Goal: Transaction & Acquisition: Purchase product/service

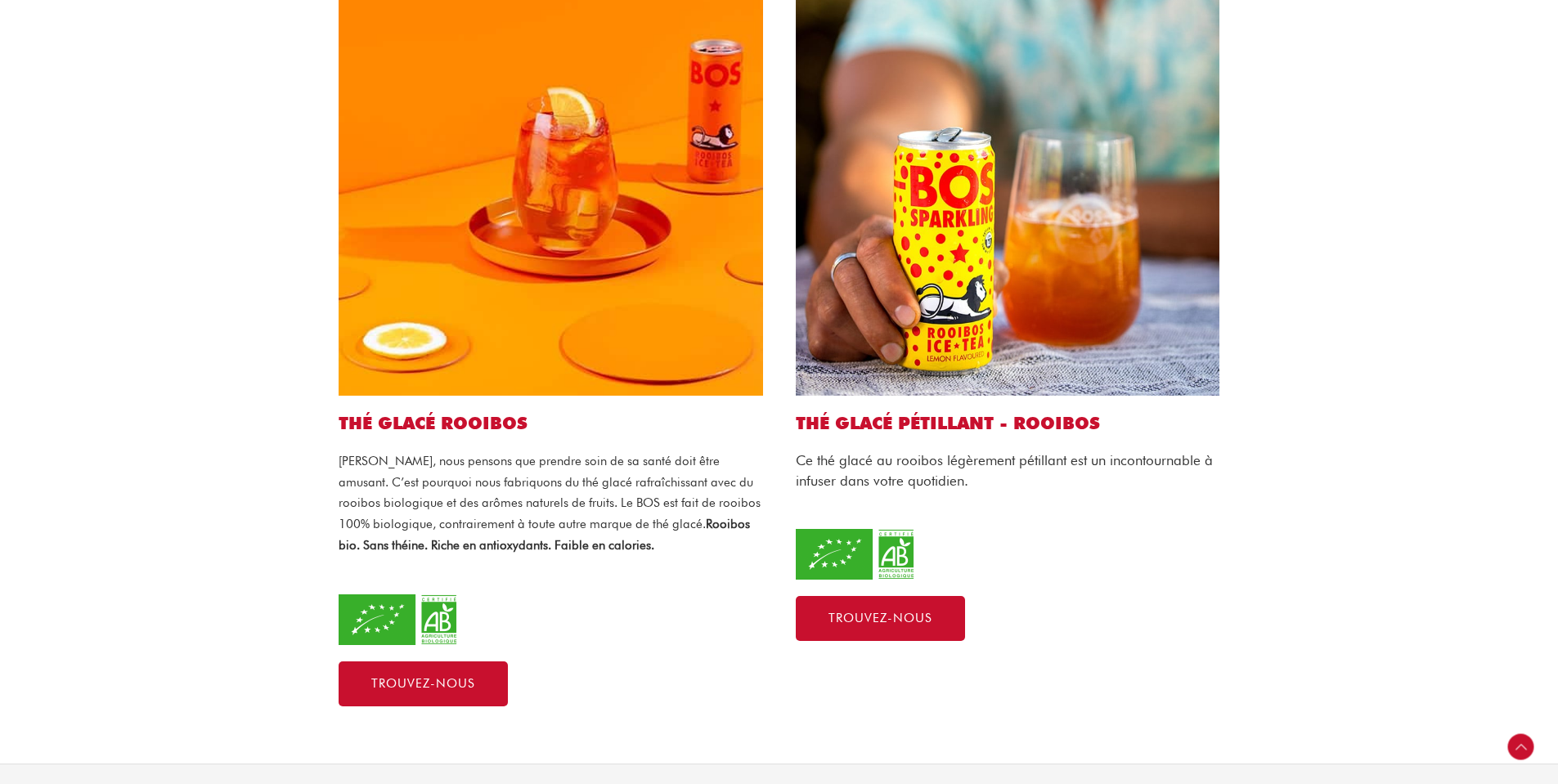
scroll to position [572, 0]
click at [701, 268] on img at bounding box center [550, 182] width 424 height 424
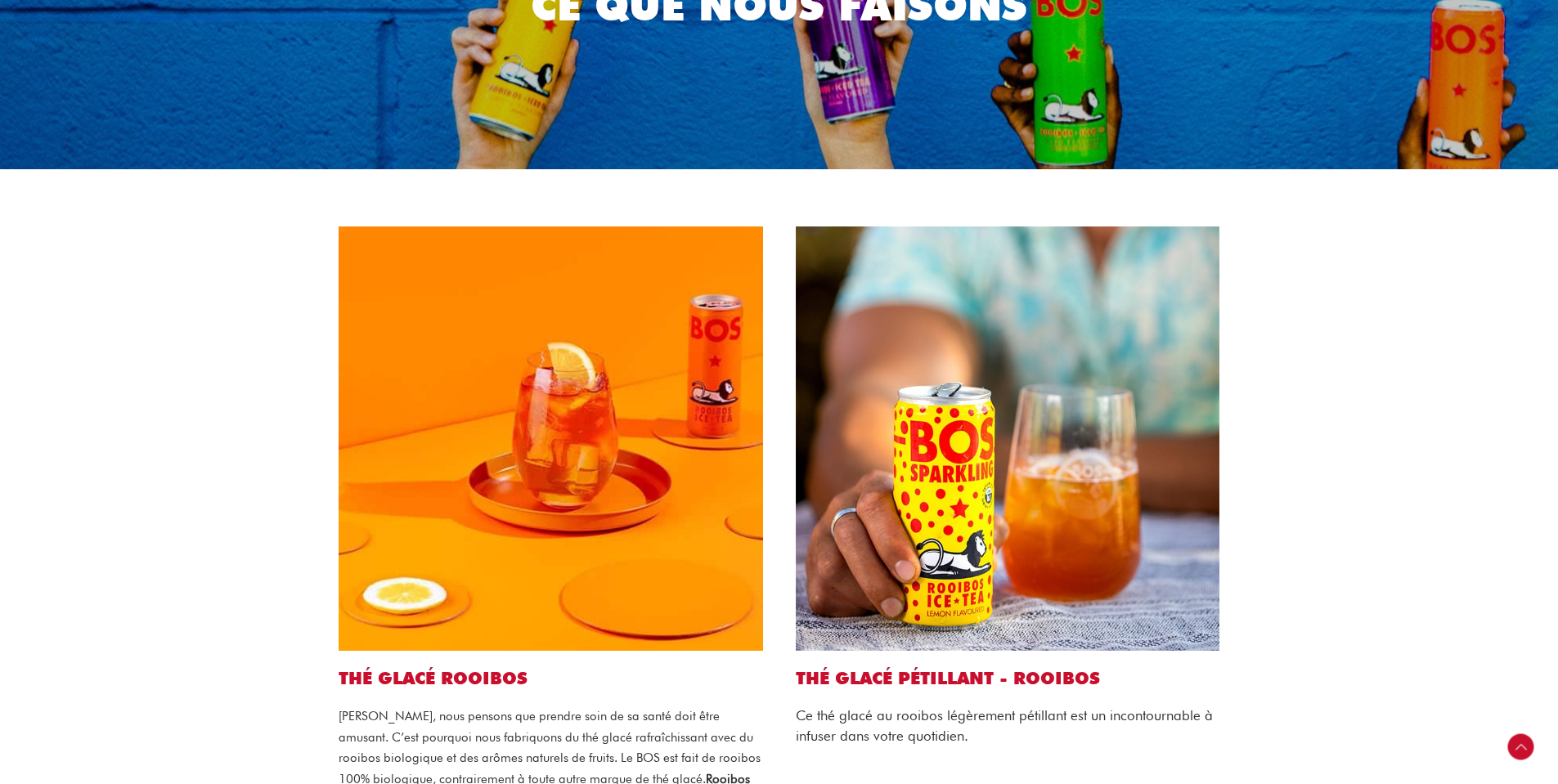
scroll to position [0, 0]
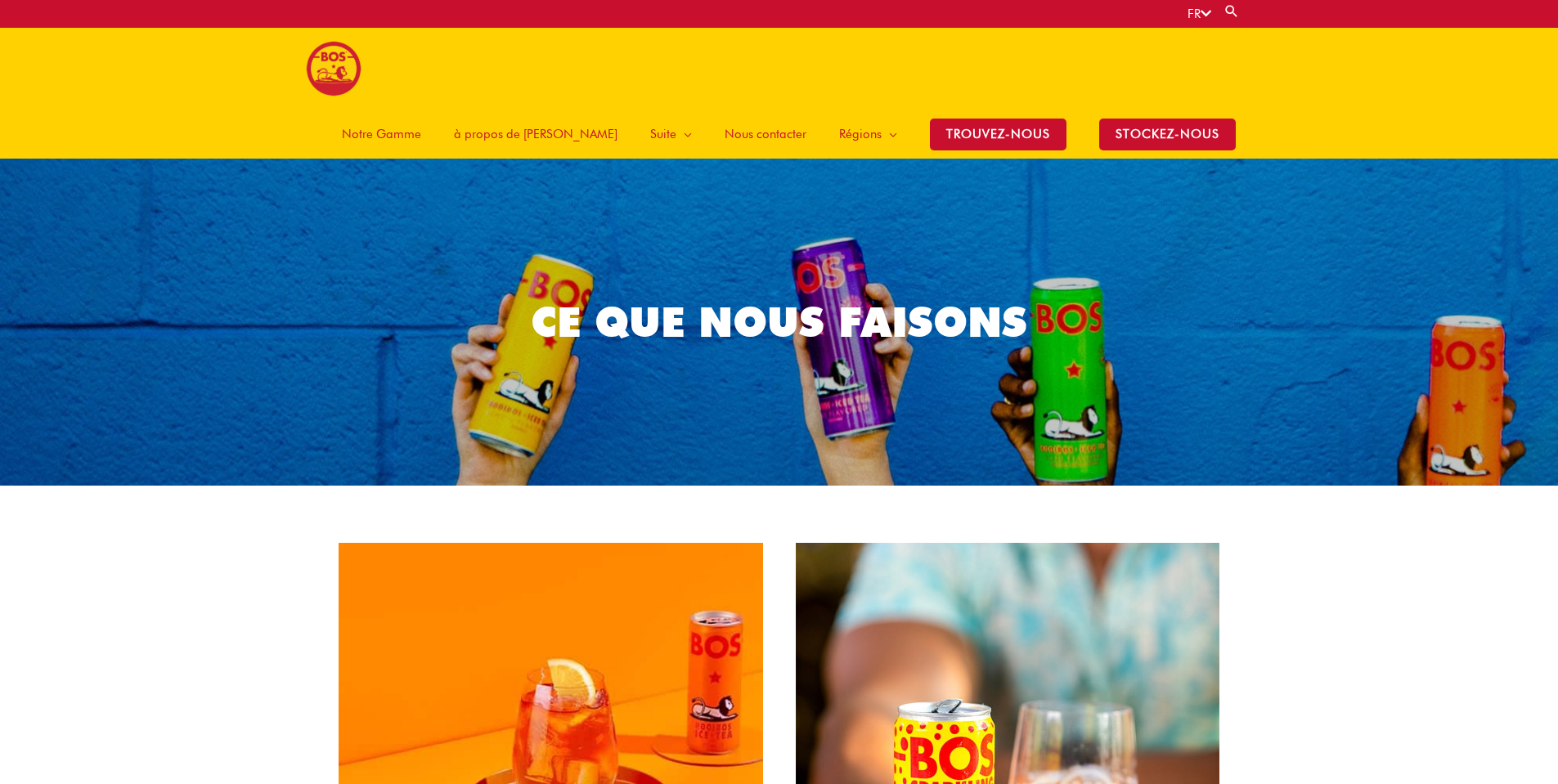
click at [327, 78] on img at bounding box center [333, 68] width 55 height 55
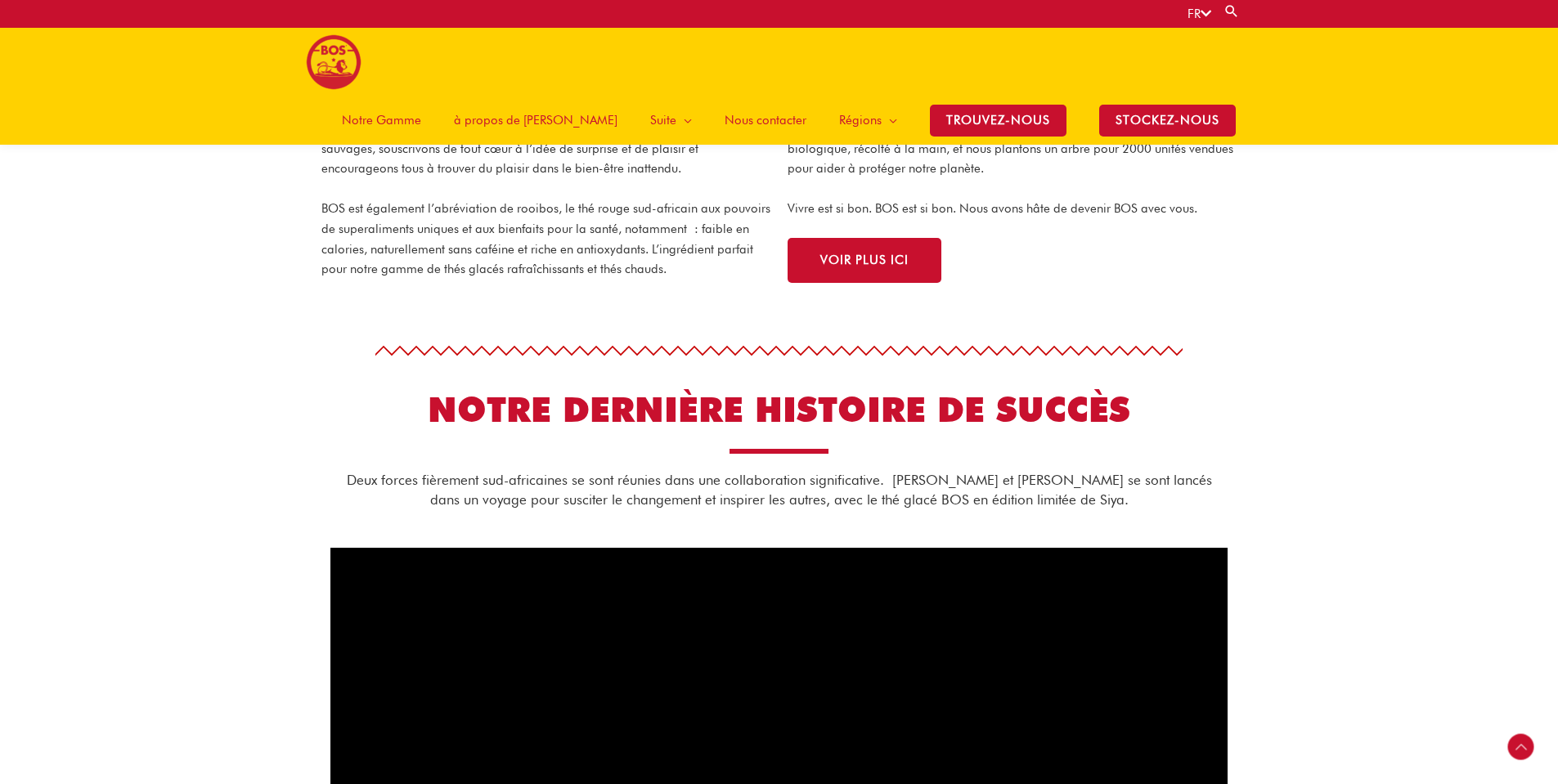
scroll to position [558, 0]
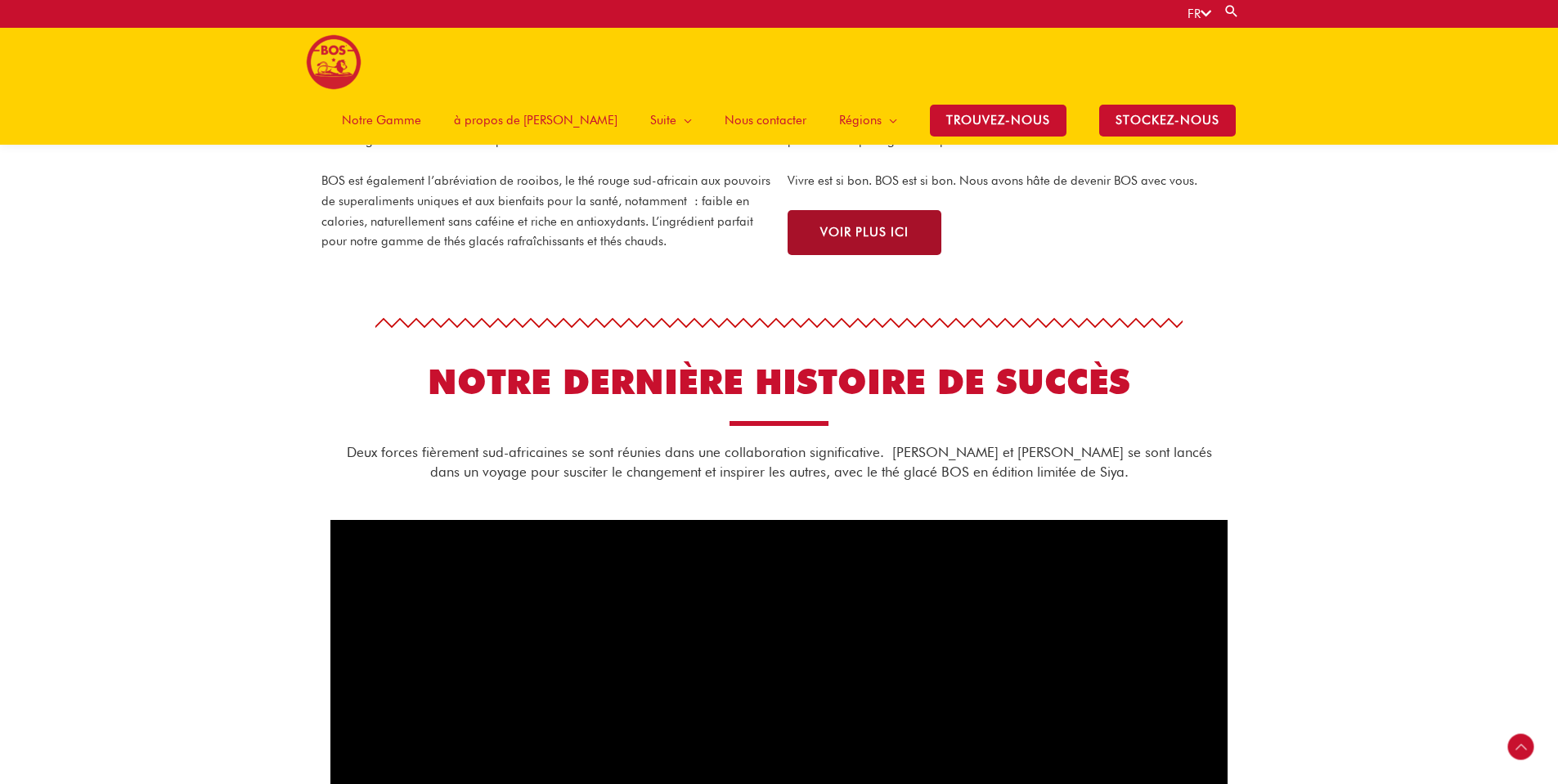
click at [874, 230] on span "VOIR PLUS ICI" at bounding box center [864, 233] width 89 height 12
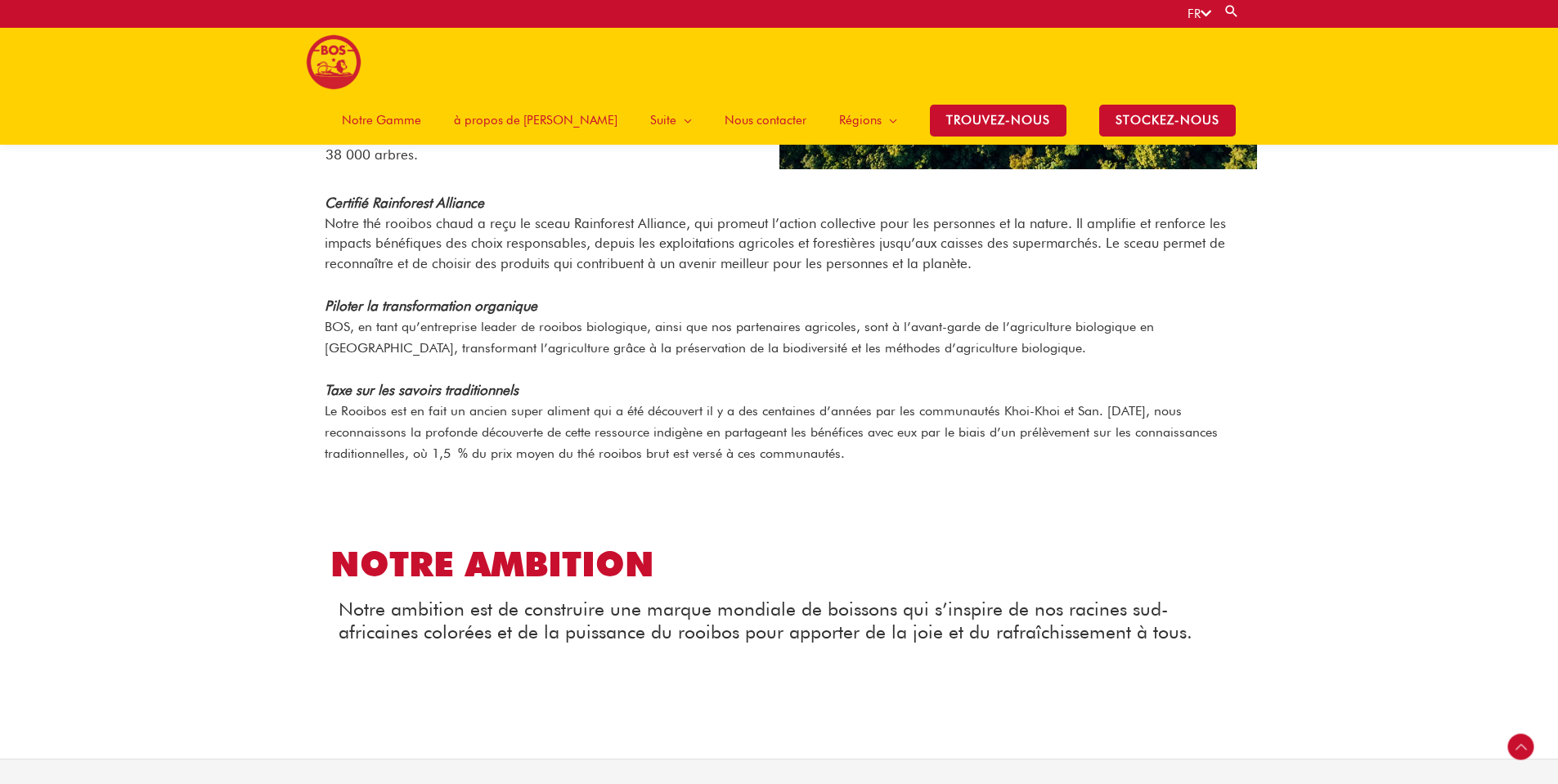
scroll to position [1945, 0]
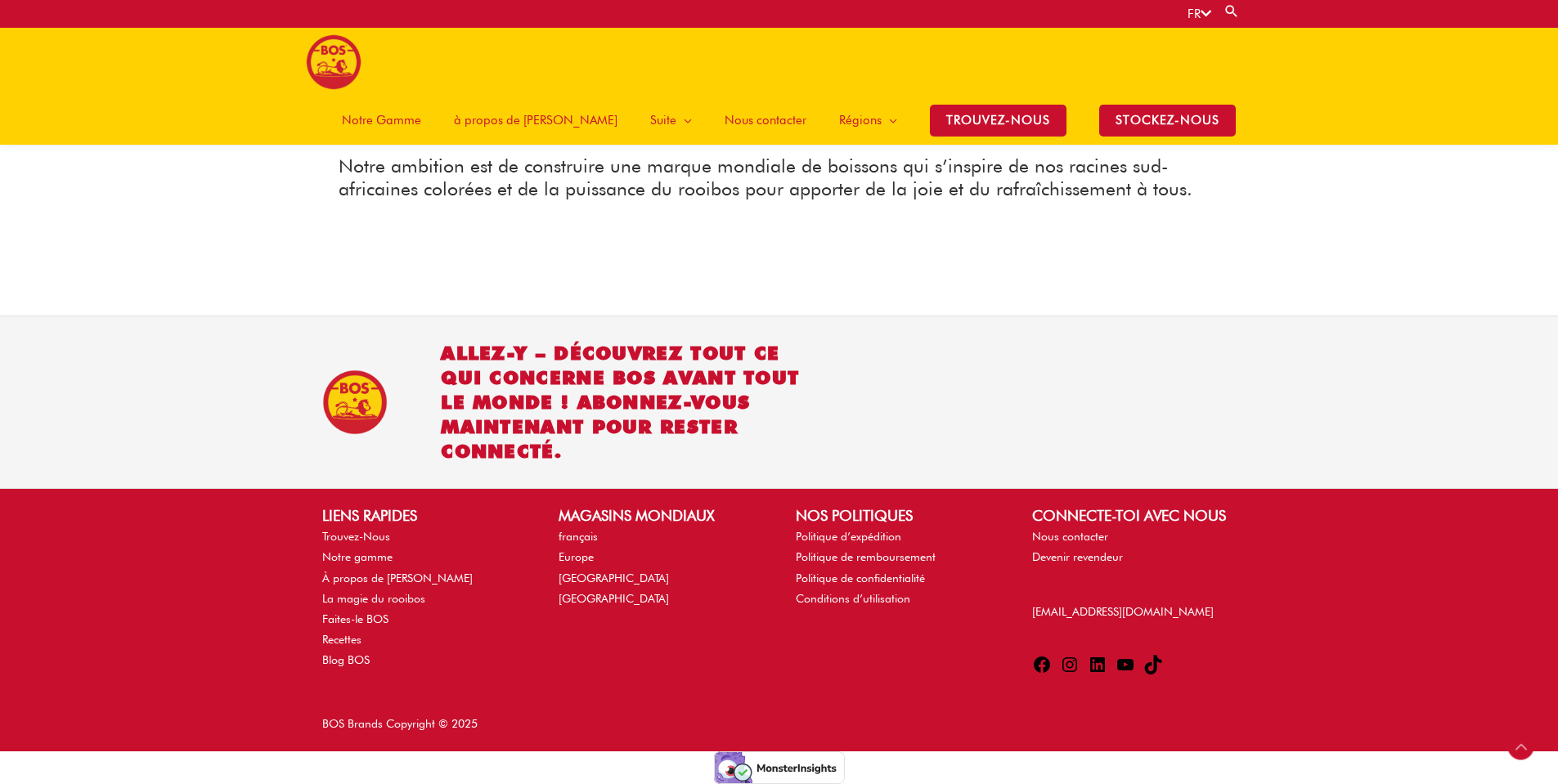
click at [1188, 15] on link "FR" at bounding box center [1199, 13] width 24 height 15
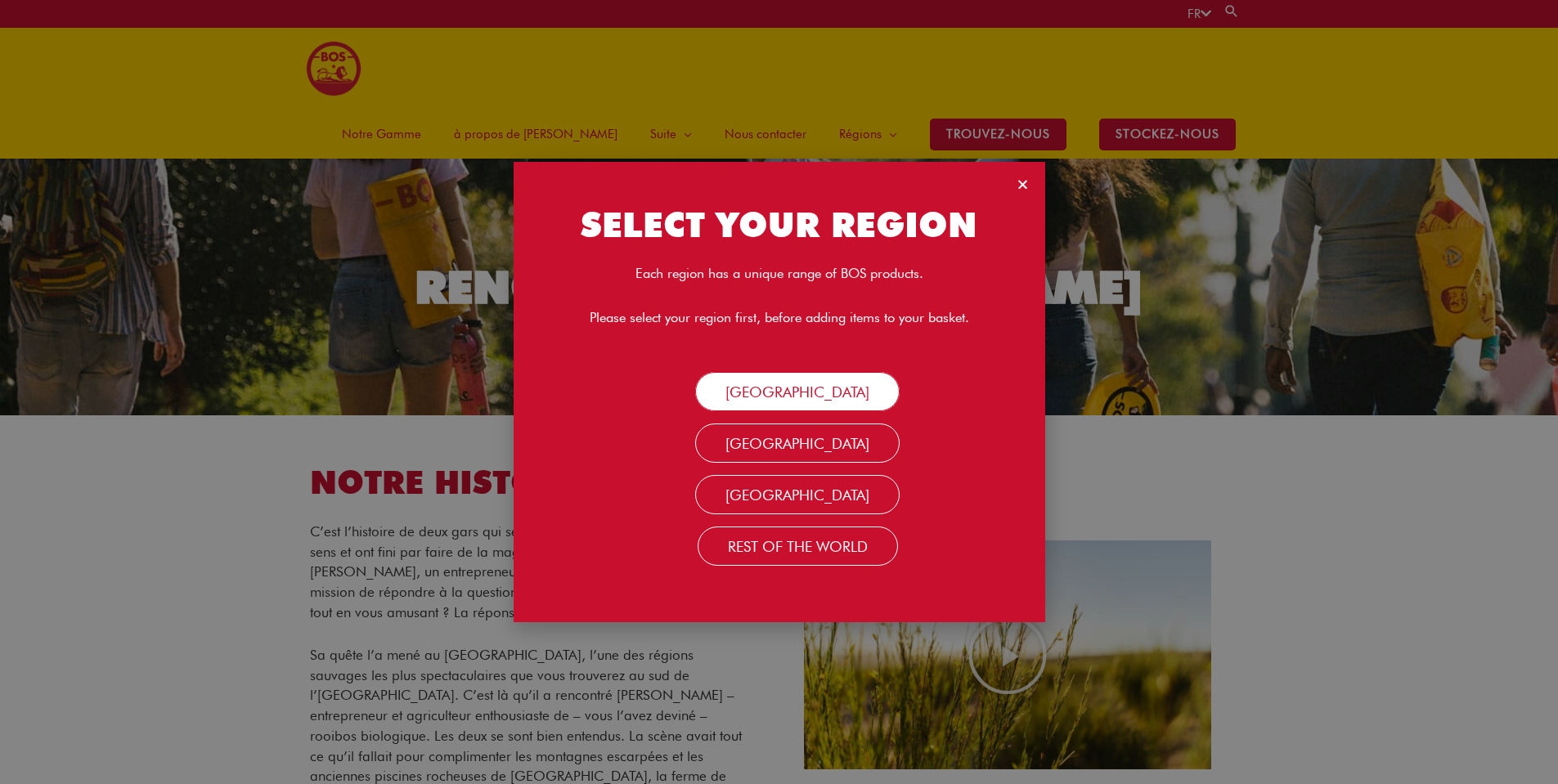
click at [796, 400] on link "SOUTH AFRICA" at bounding box center [797, 392] width 205 height 40
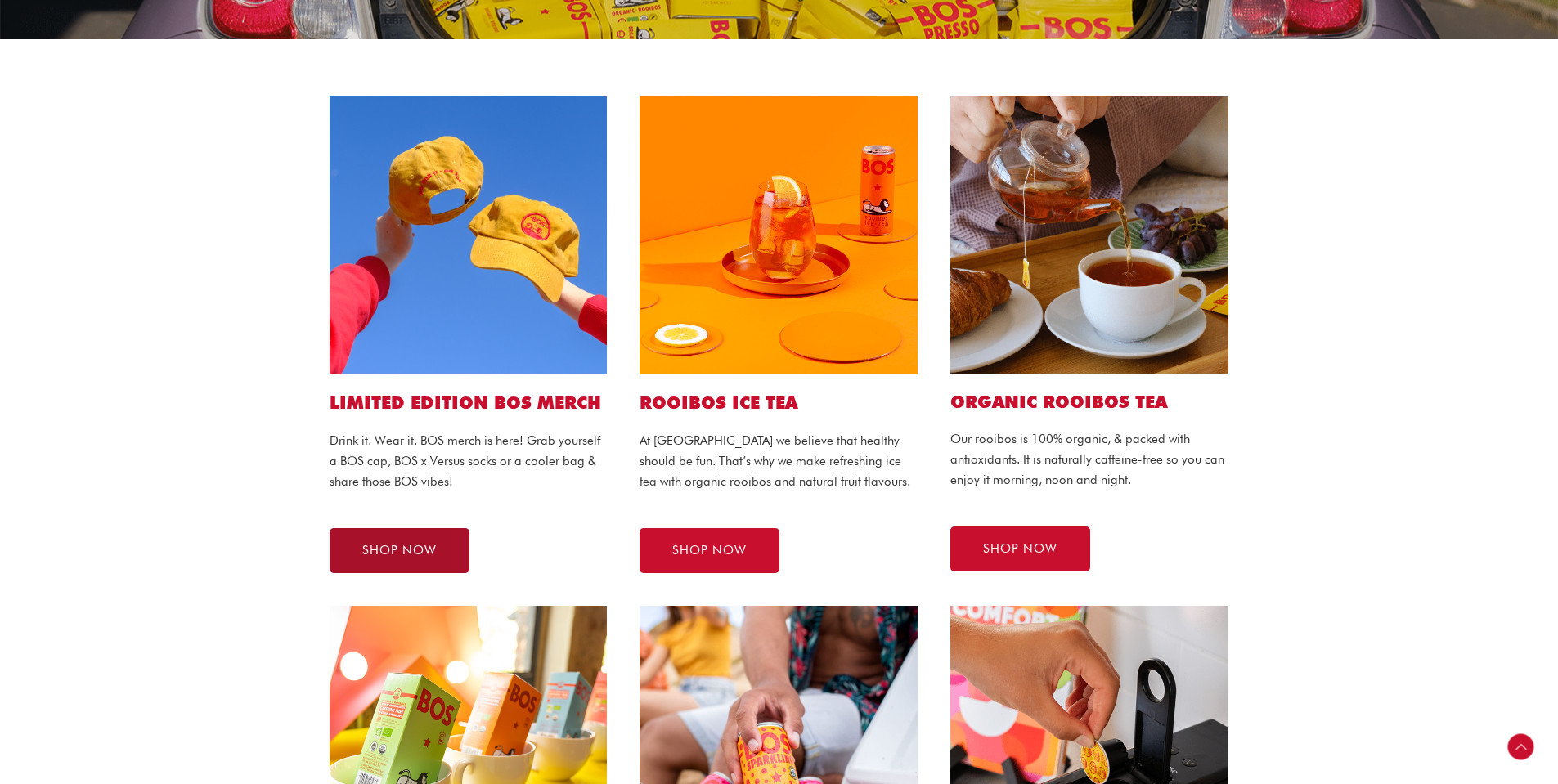
click at [396, 555] on span "SHOP NOW" at bounding box center [399, 550] width 75 height 12
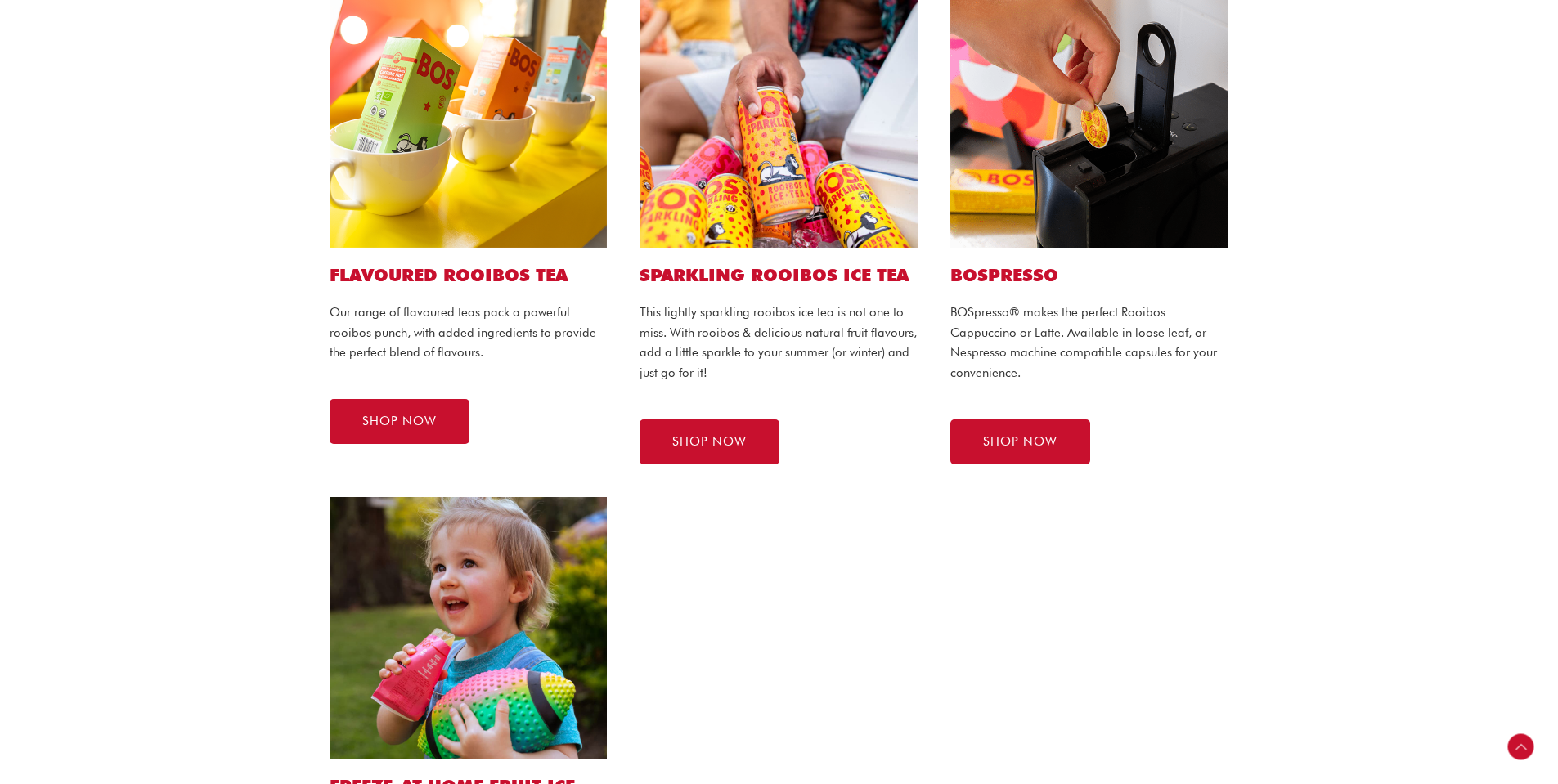
scroll to position [572, 0]
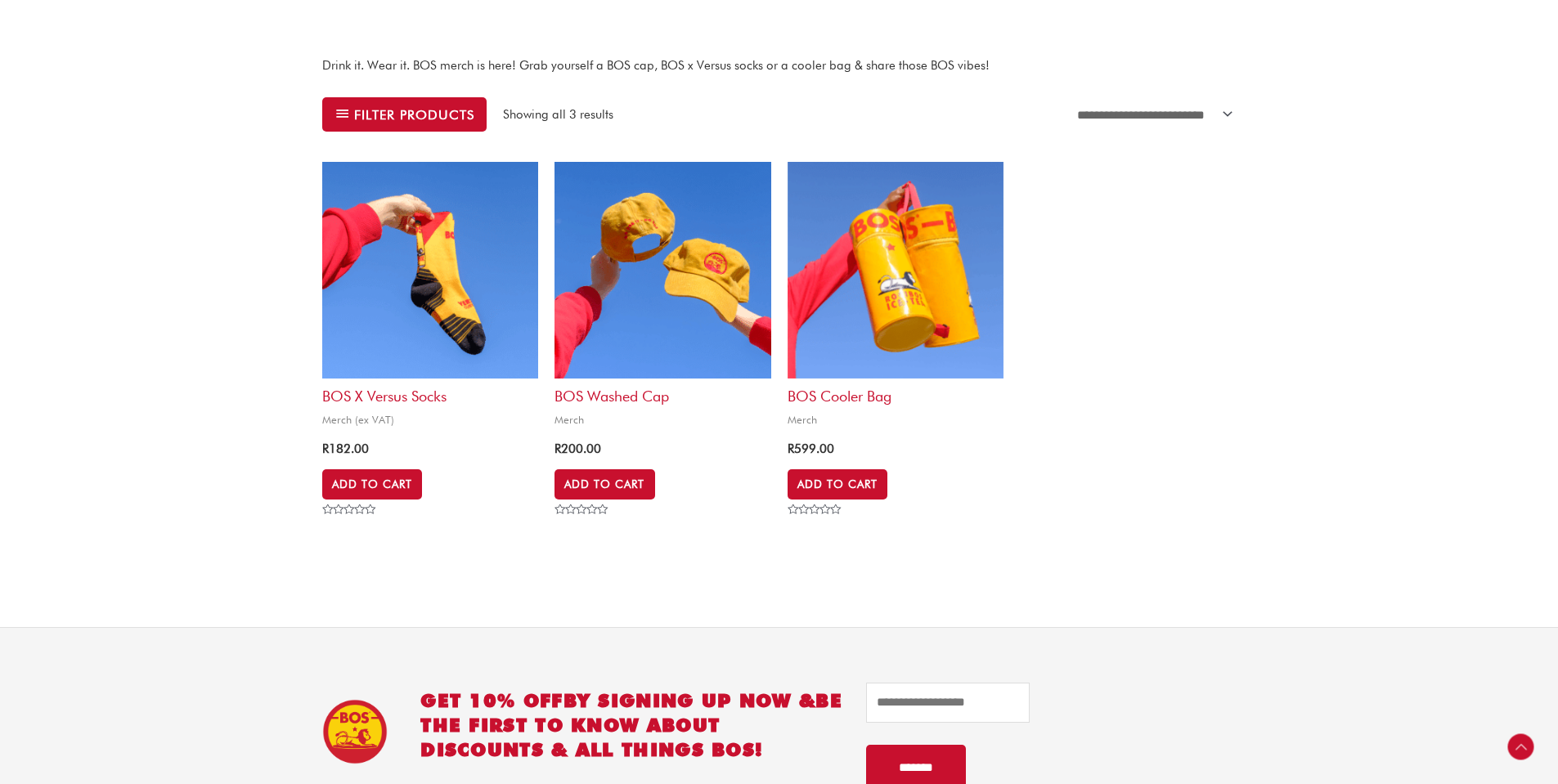
scroll to position [736, 0]
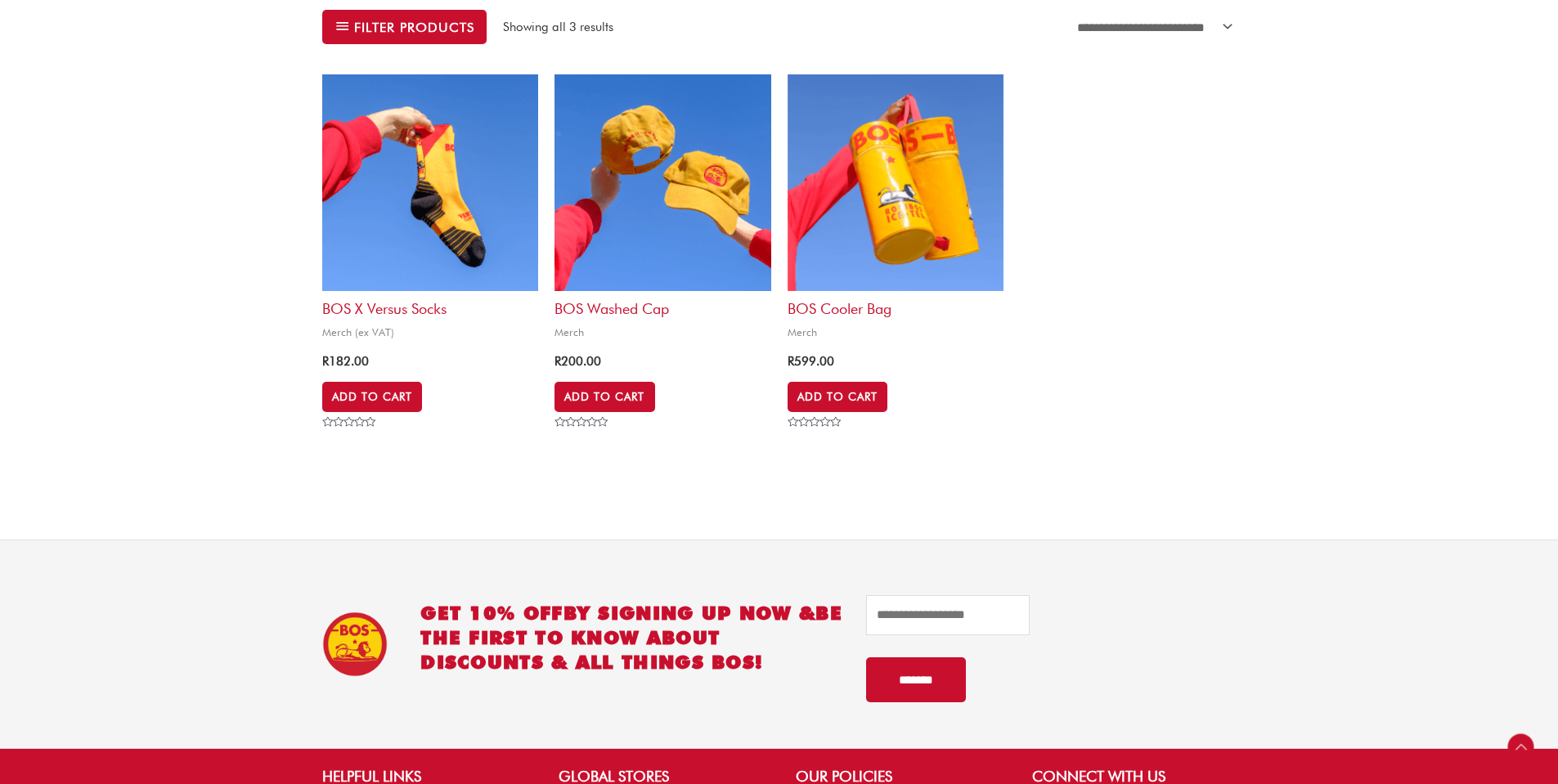
drag, startPoint x: 741, startPoint y: 362, endPoint x: 805, endPoint y: 327, distance: 72.9
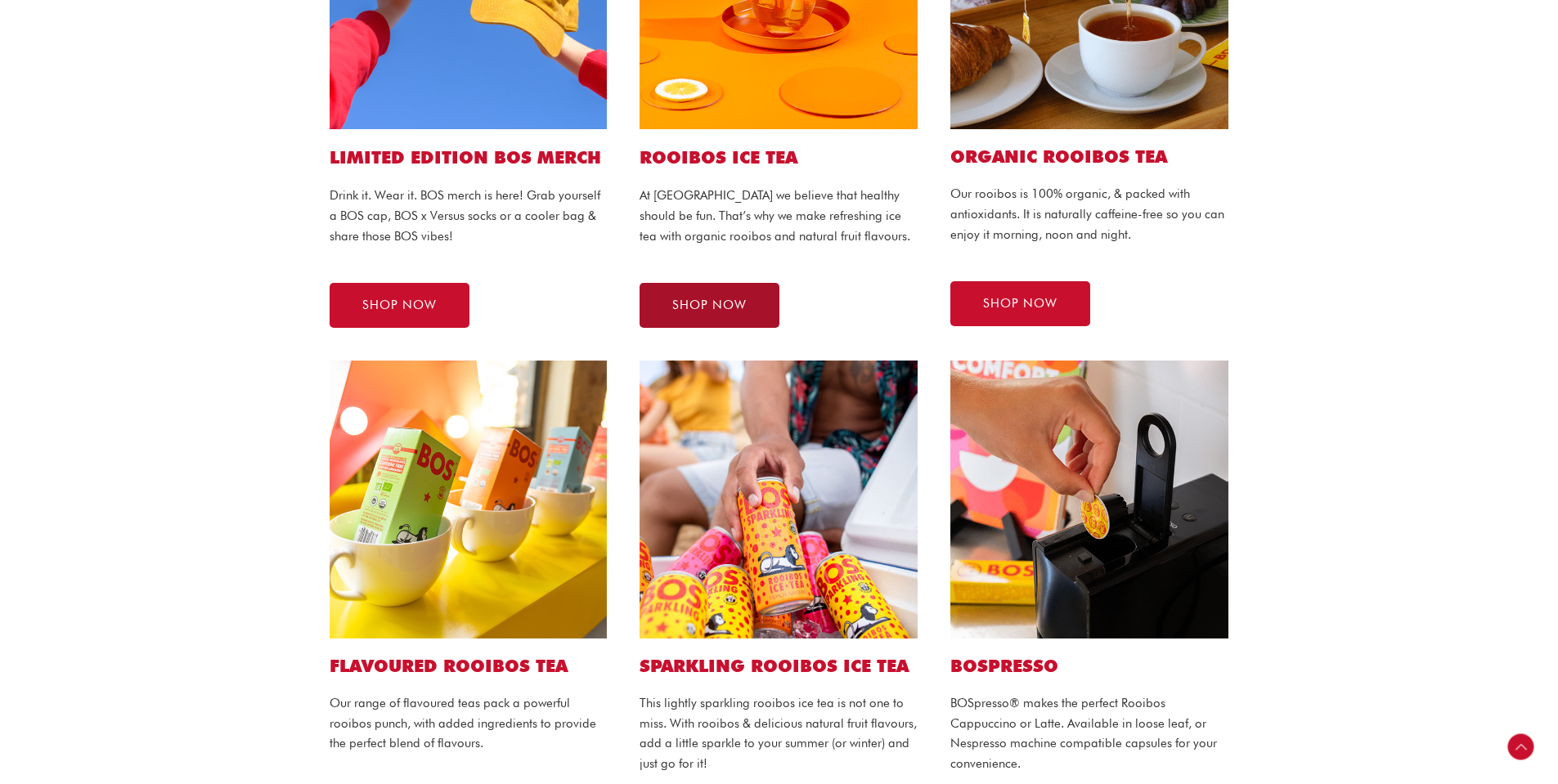
click at [729, 313] on link "SHOP NOW" at bounding box center [709, 305] width 140 height 45
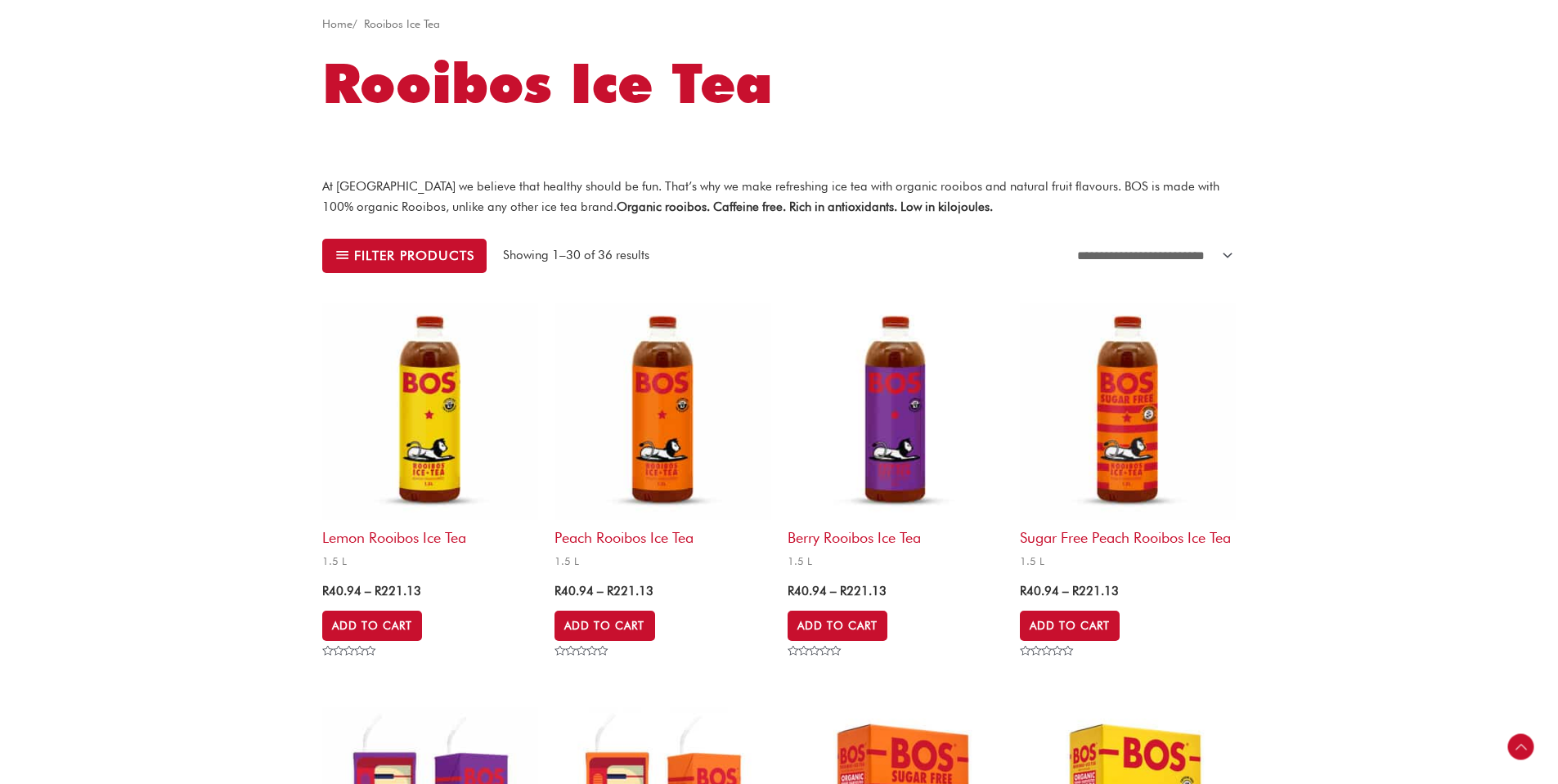
scroll to position [327, 0]
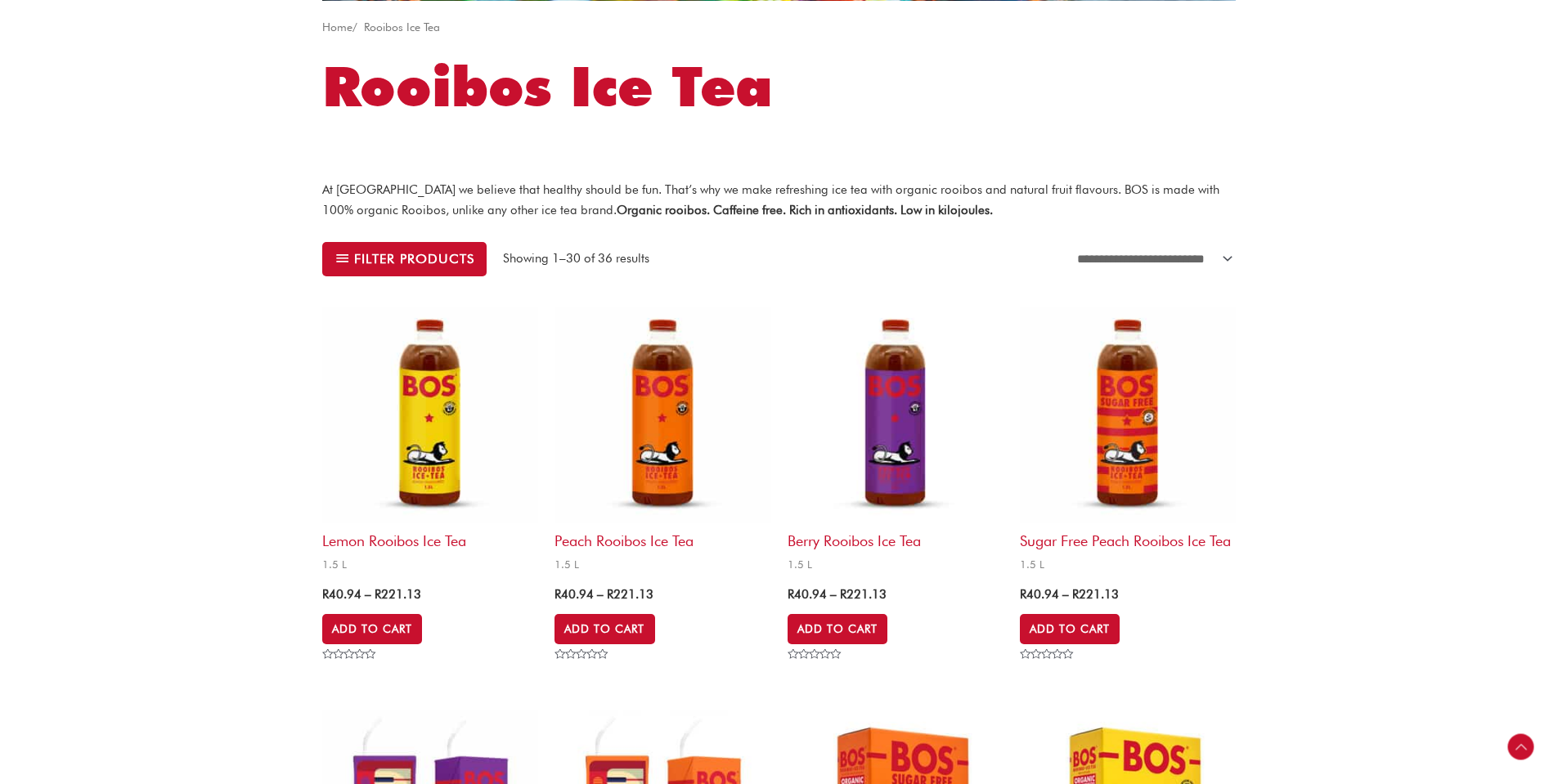
click at [670, 417] on img at bounding box center [662, 414] width 216 height 216
click at [429, 456] on img at bounding box center [430, 414] width 216 height 216
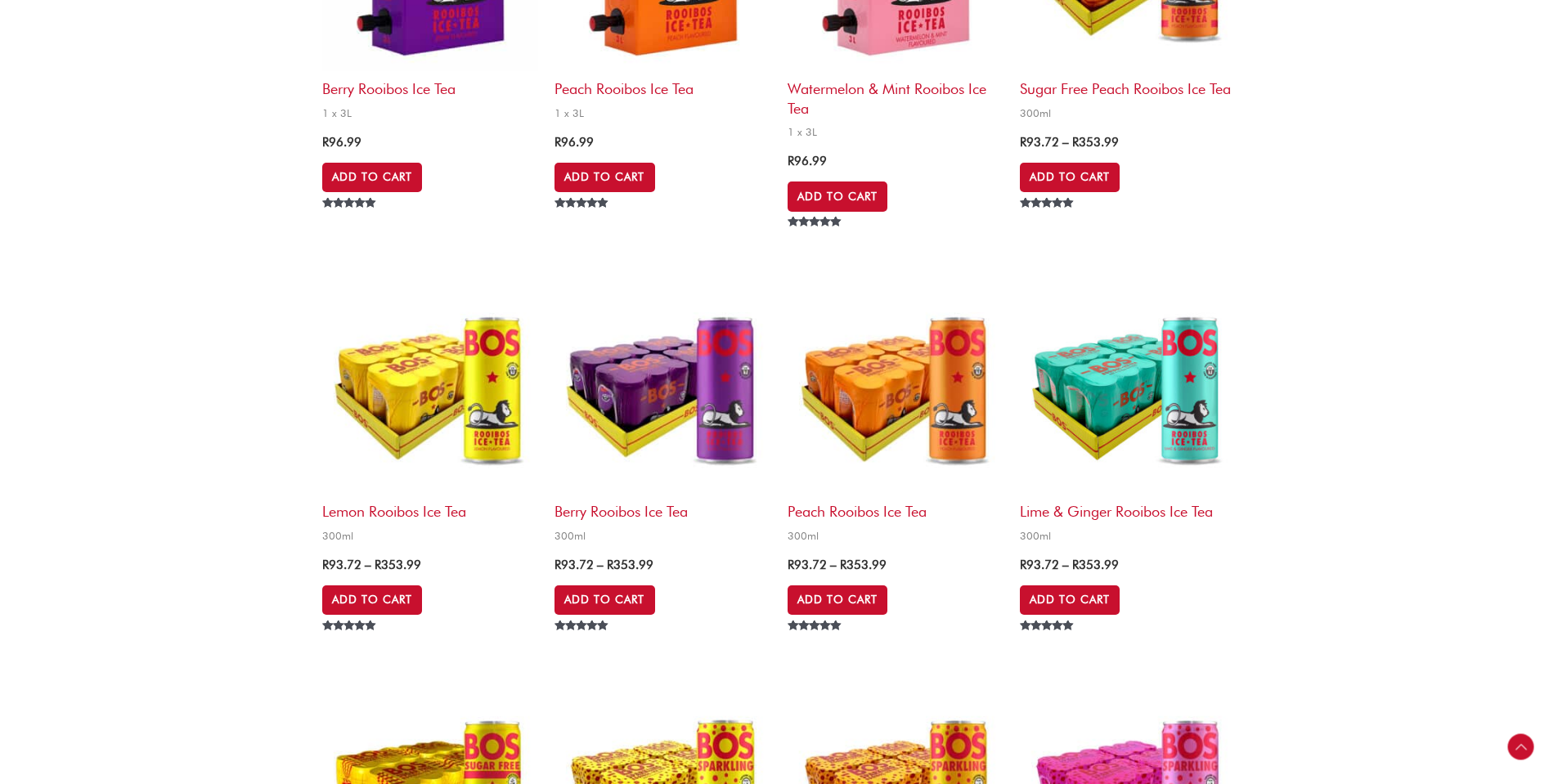
scroll to position [1635, 0]
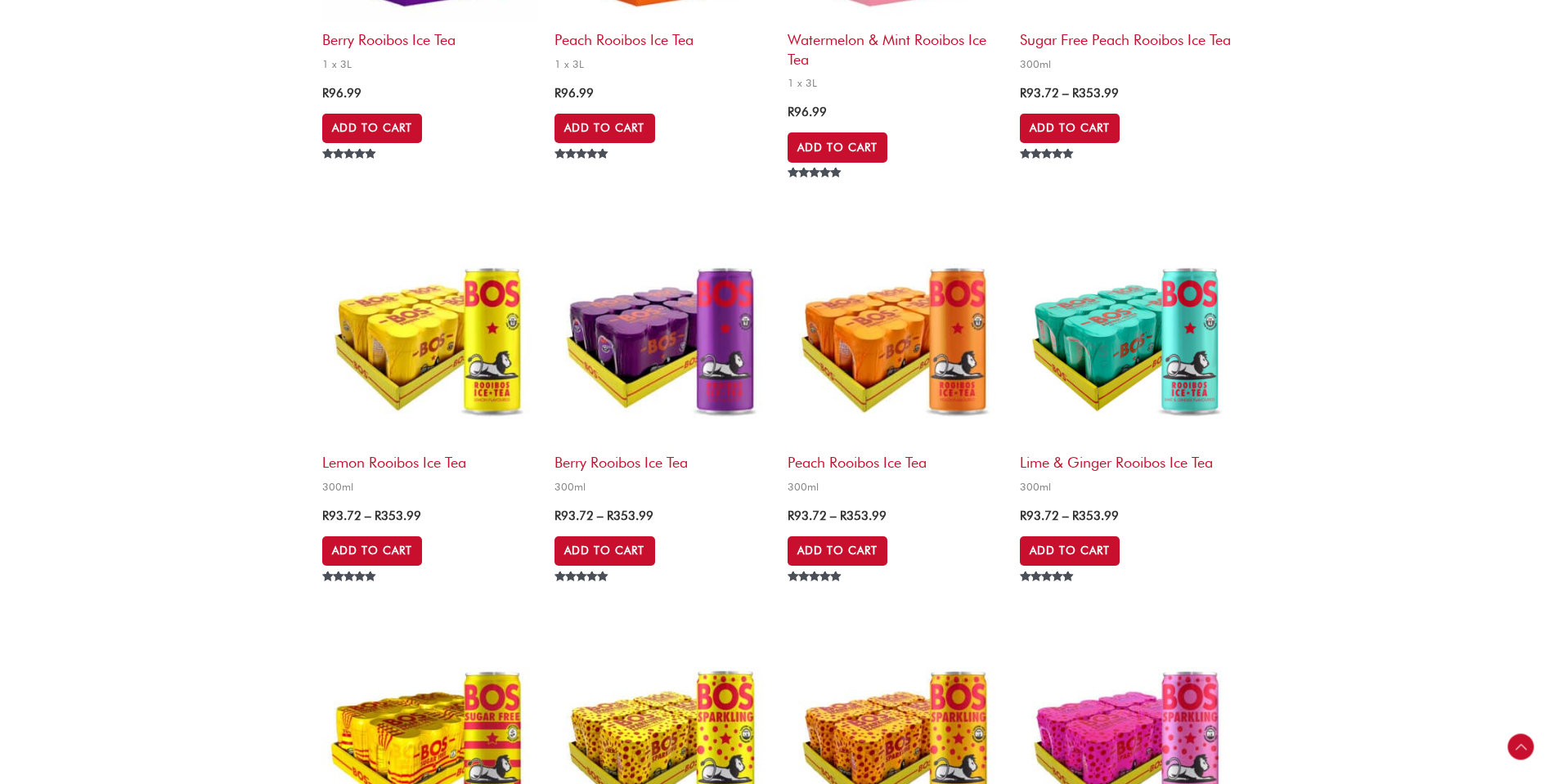
click at [1149, 355] on img at bounding box center [1128, 337] width 216 height 216
click at [424, 345] on img at bounding box center [430, 337] width 216 height 216
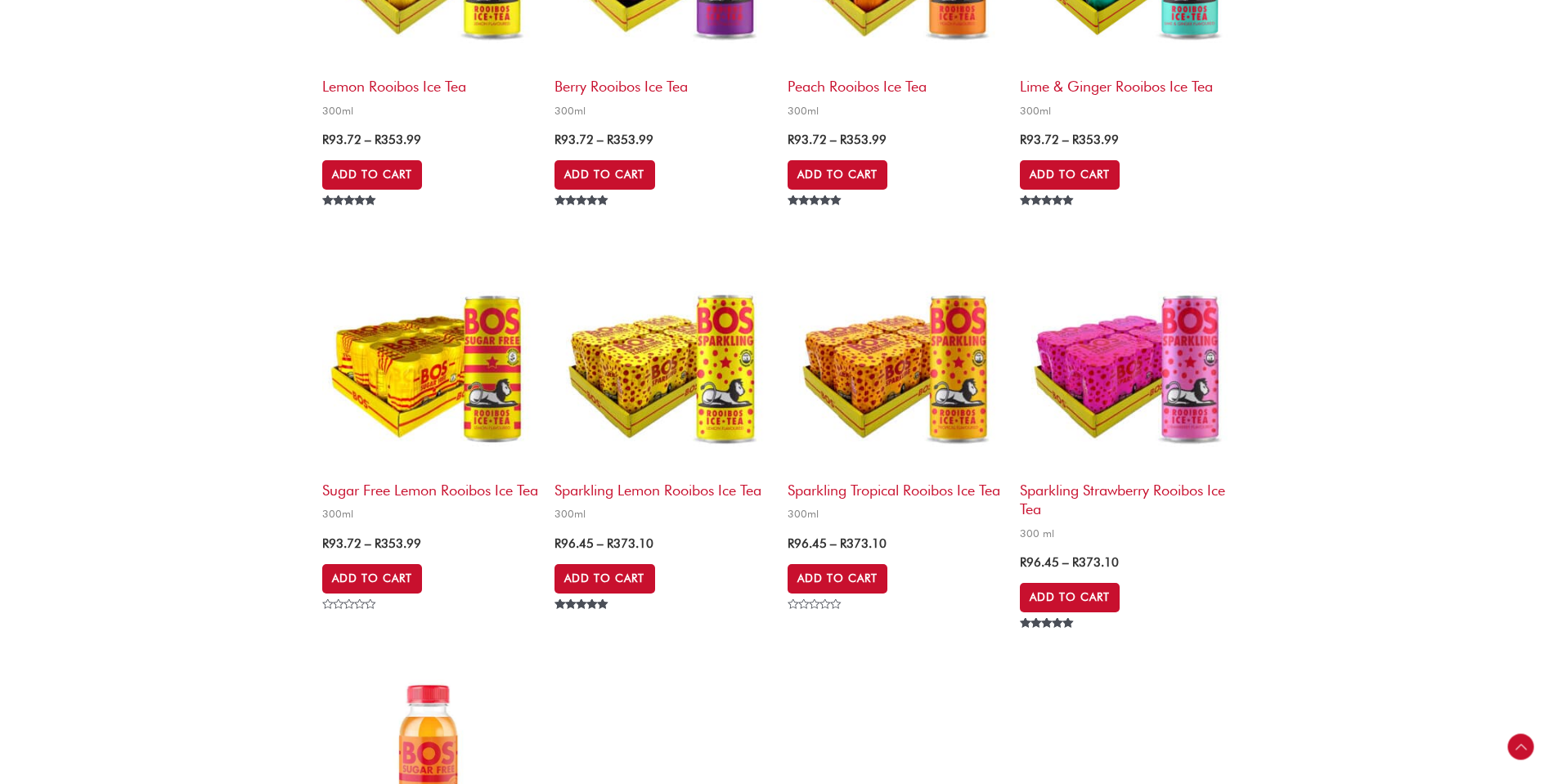
scroll to position [2044, 0]
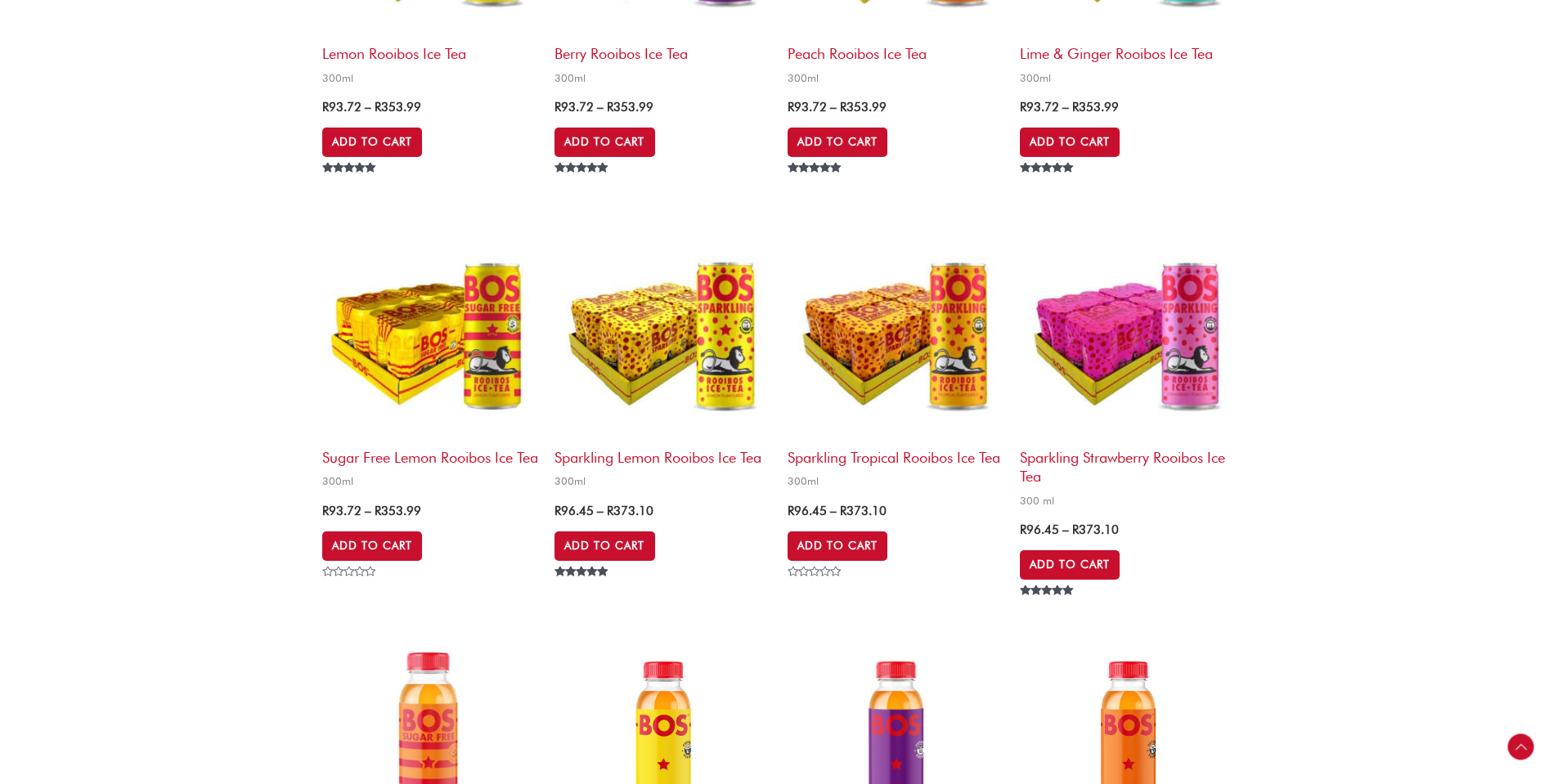
click at [651, 349] on img at bounding box center [662, 332] width 216 height 216
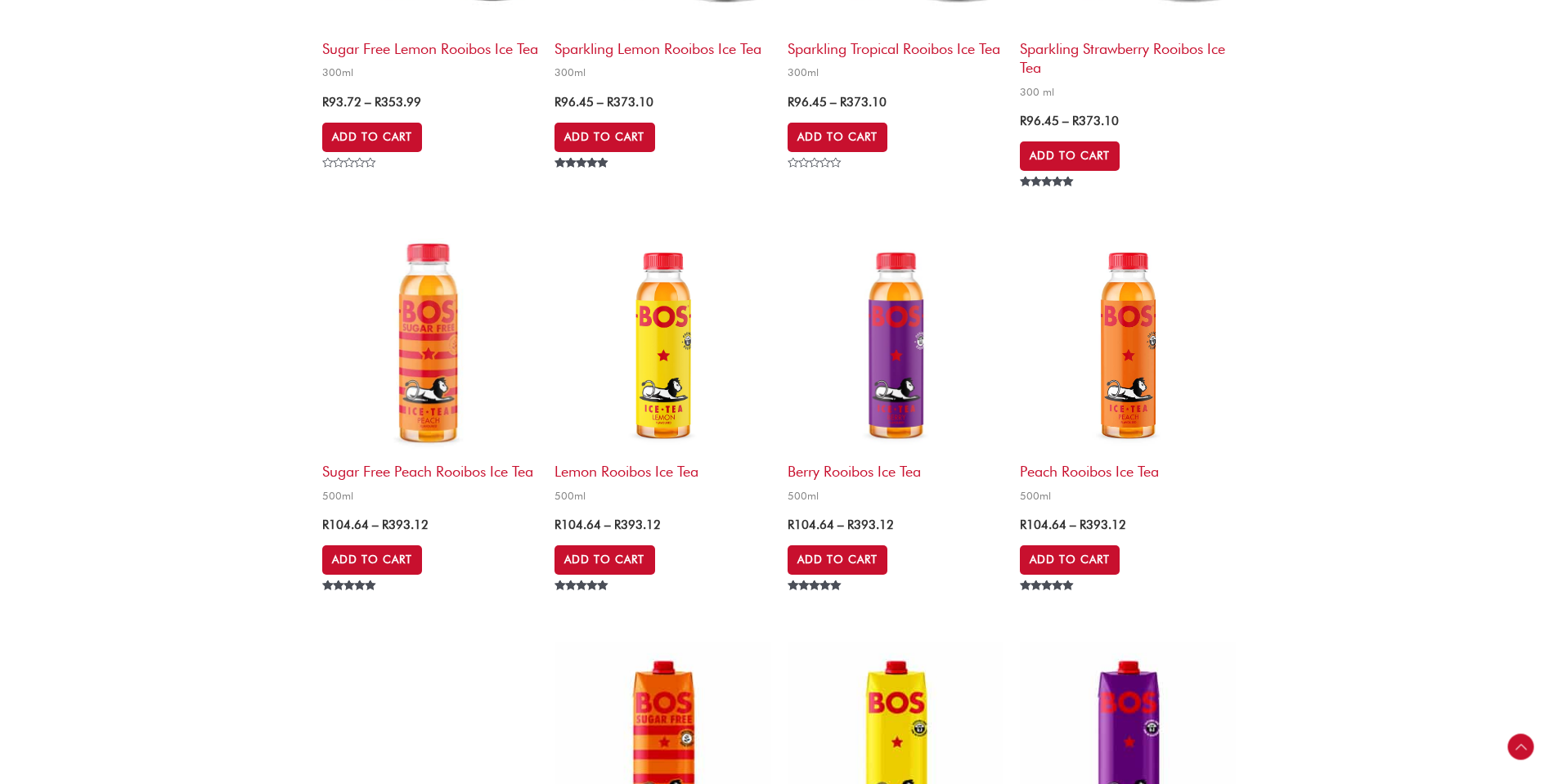
scroll to position [2861, 0]
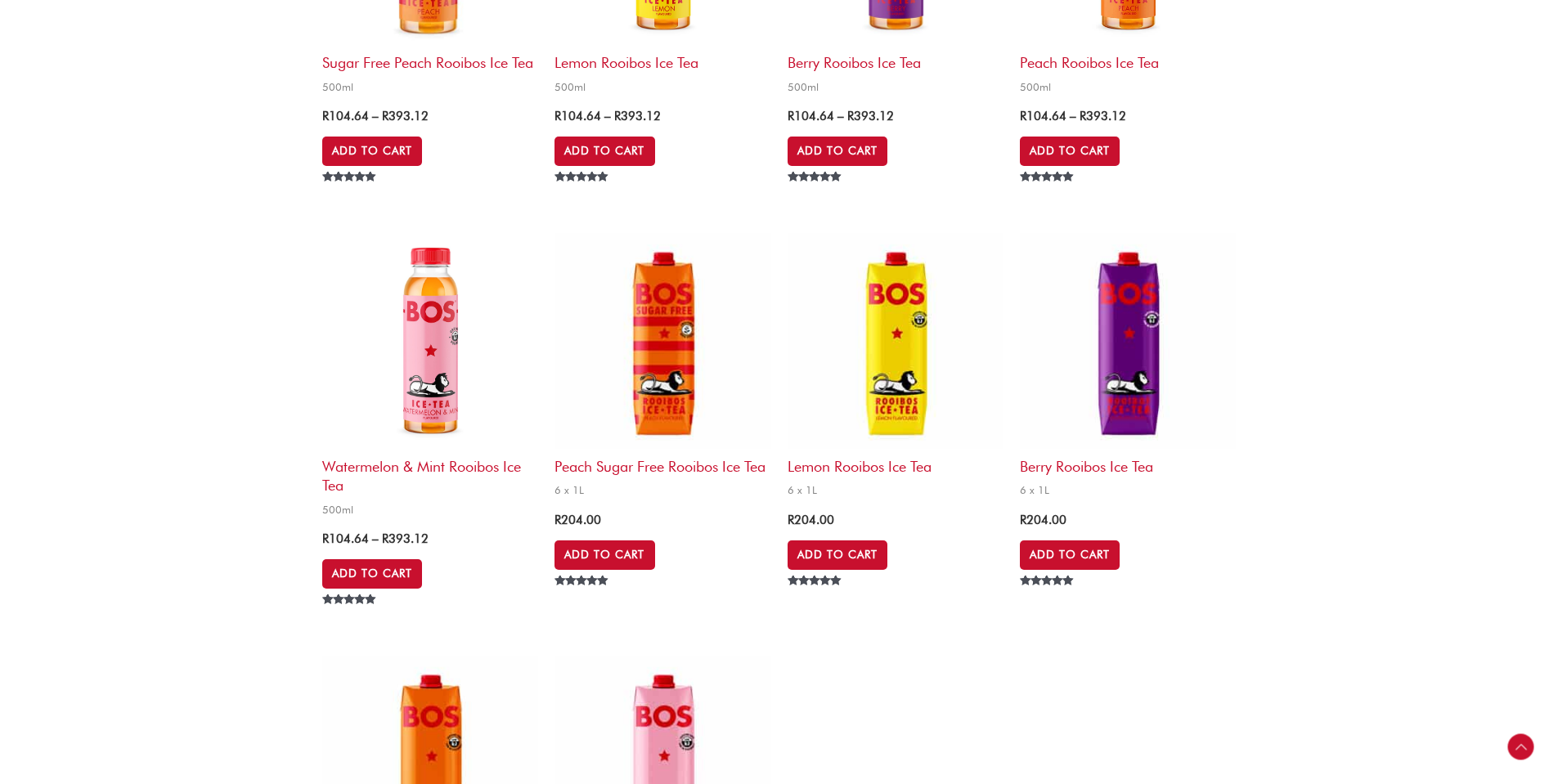
click at [440, 339] on img at bounding box center [430, 341] width 216 height 216
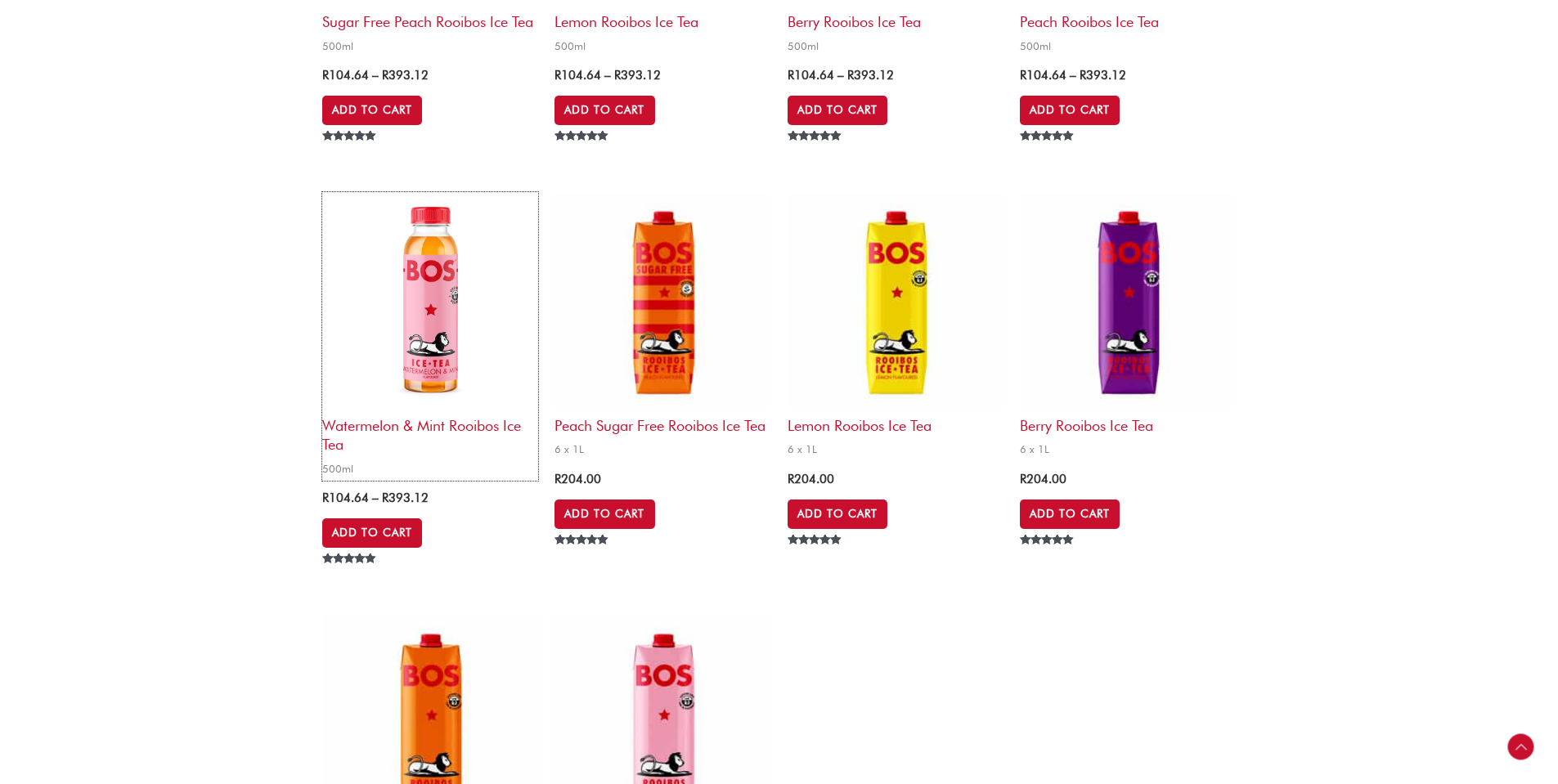
scroll to position [2248, 0]
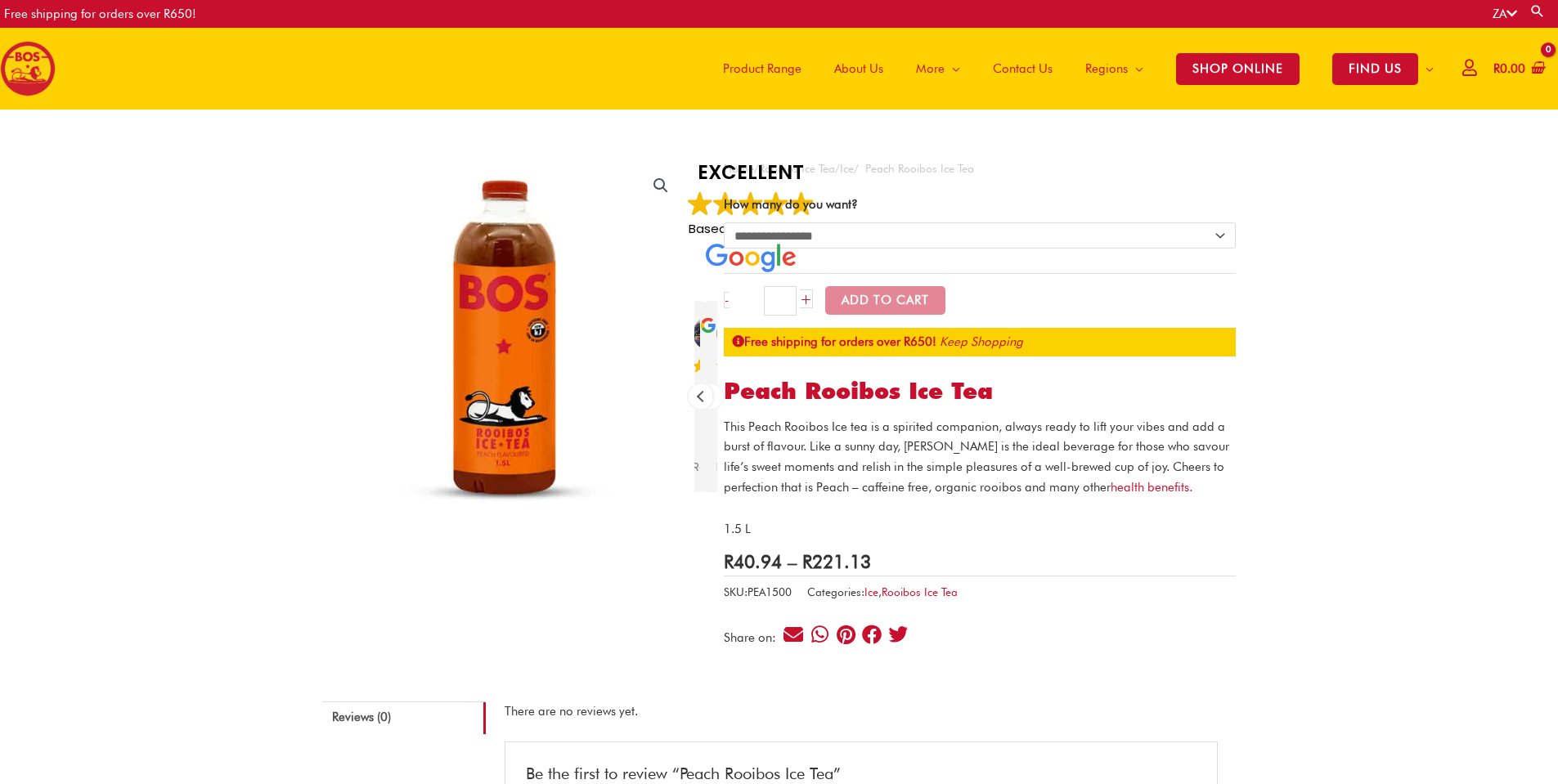
click at [979, 248] on select "**********" at bounding box center [979, 235] width 512 height 26
click at [724, 222] on select "**********" at bounding box center [979, 235] width 512 height 26
select select "******"
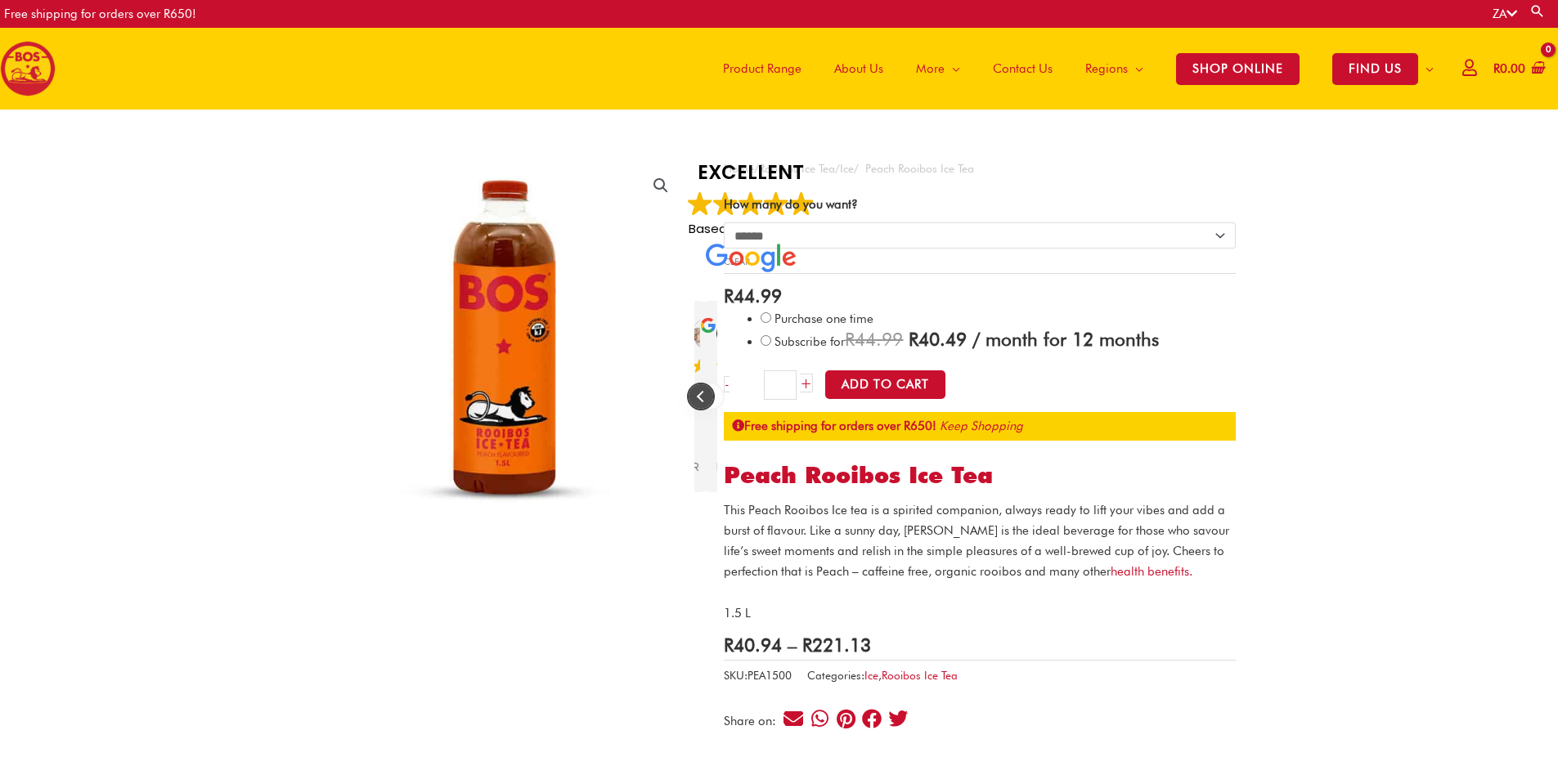
click at [700, 408] on div "Previous review" at bounding box center [701, 397] width 25 height 25
click at [699, 402] on div "Previous review" at bounding box center [701, 397] width 25 height 25
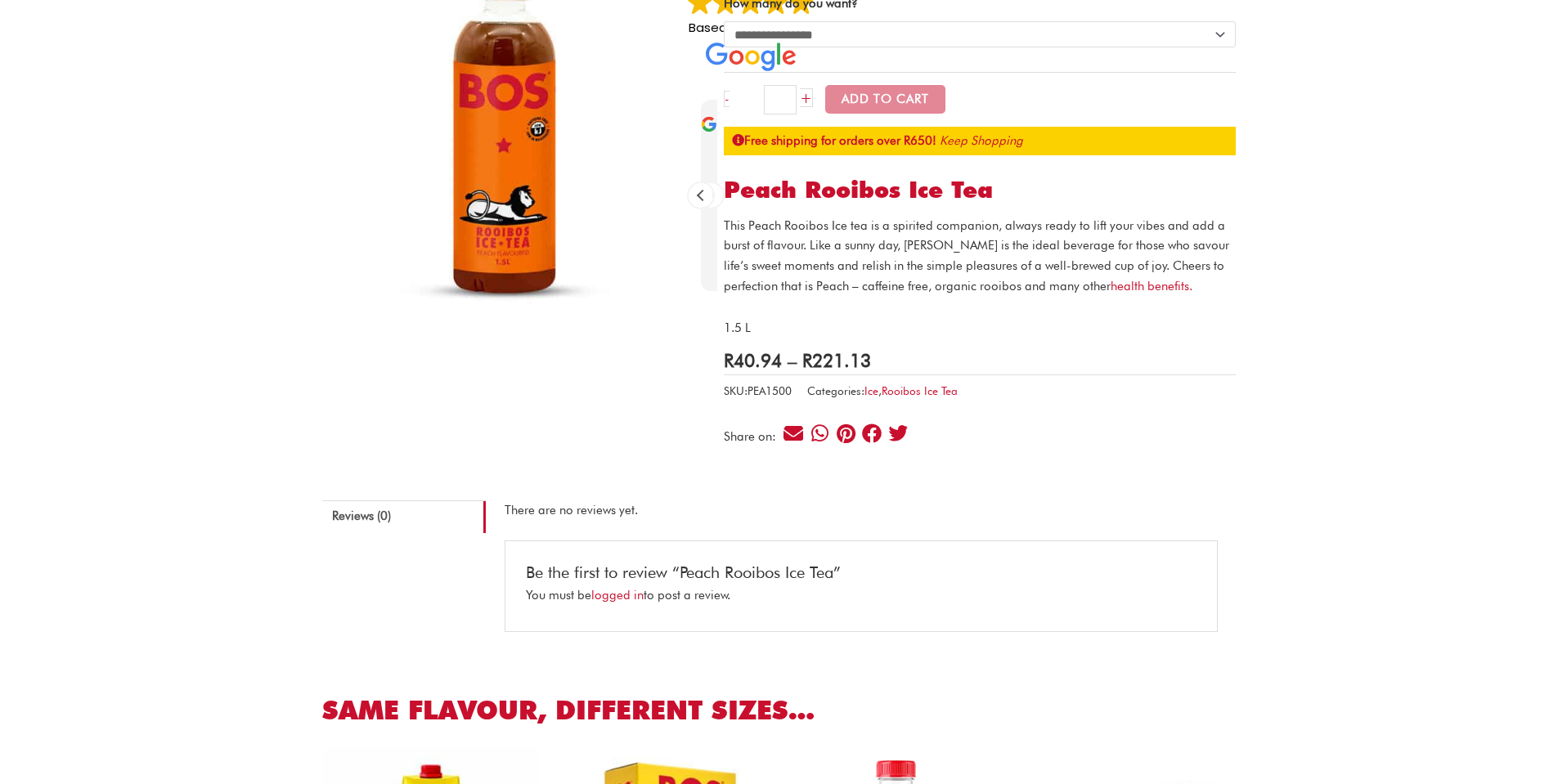
scroll to position [163, 0]
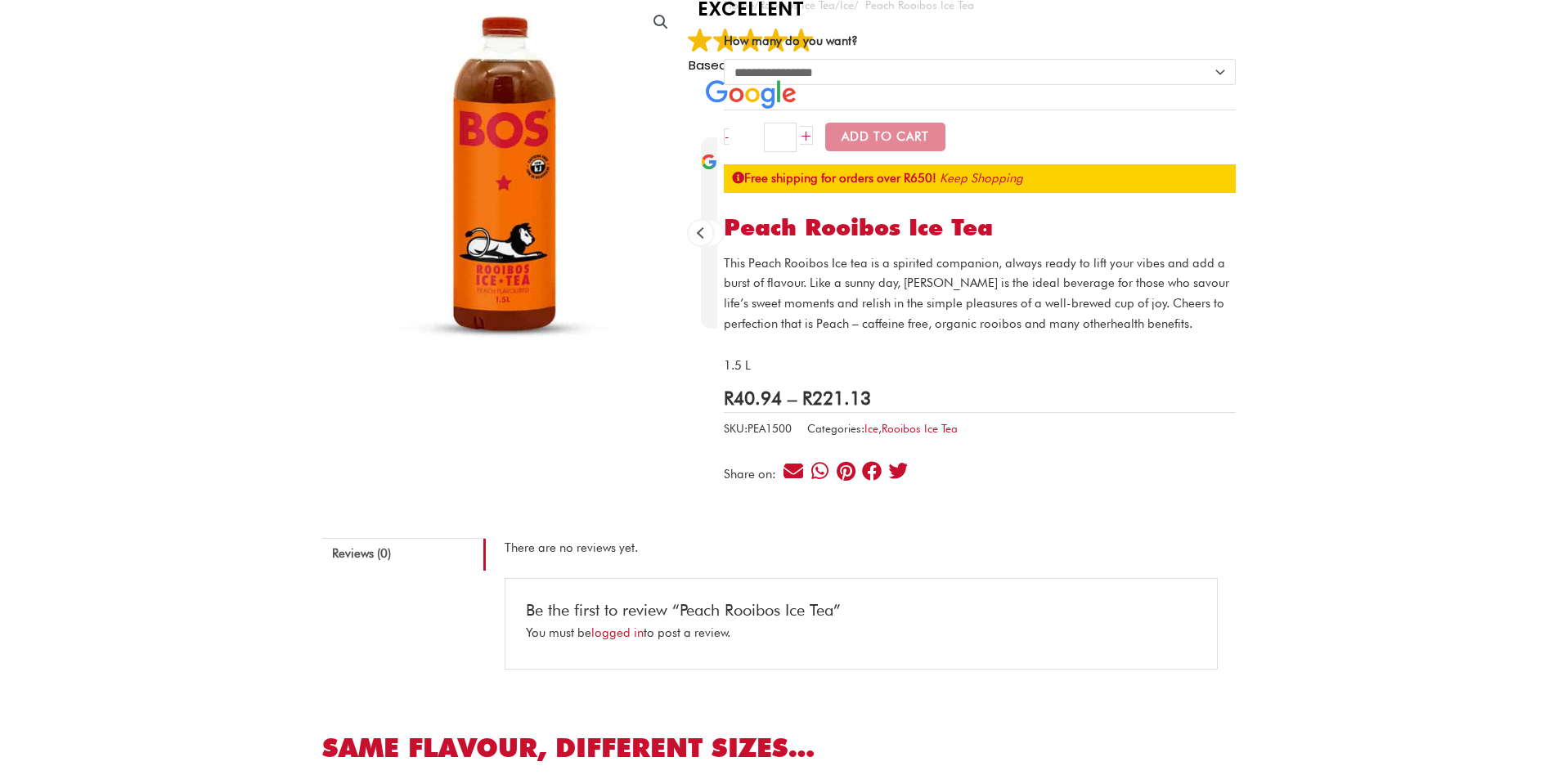
click at [1113, 331] on link "health benefits." at bounding box center [1150, 323] width 82 height 15
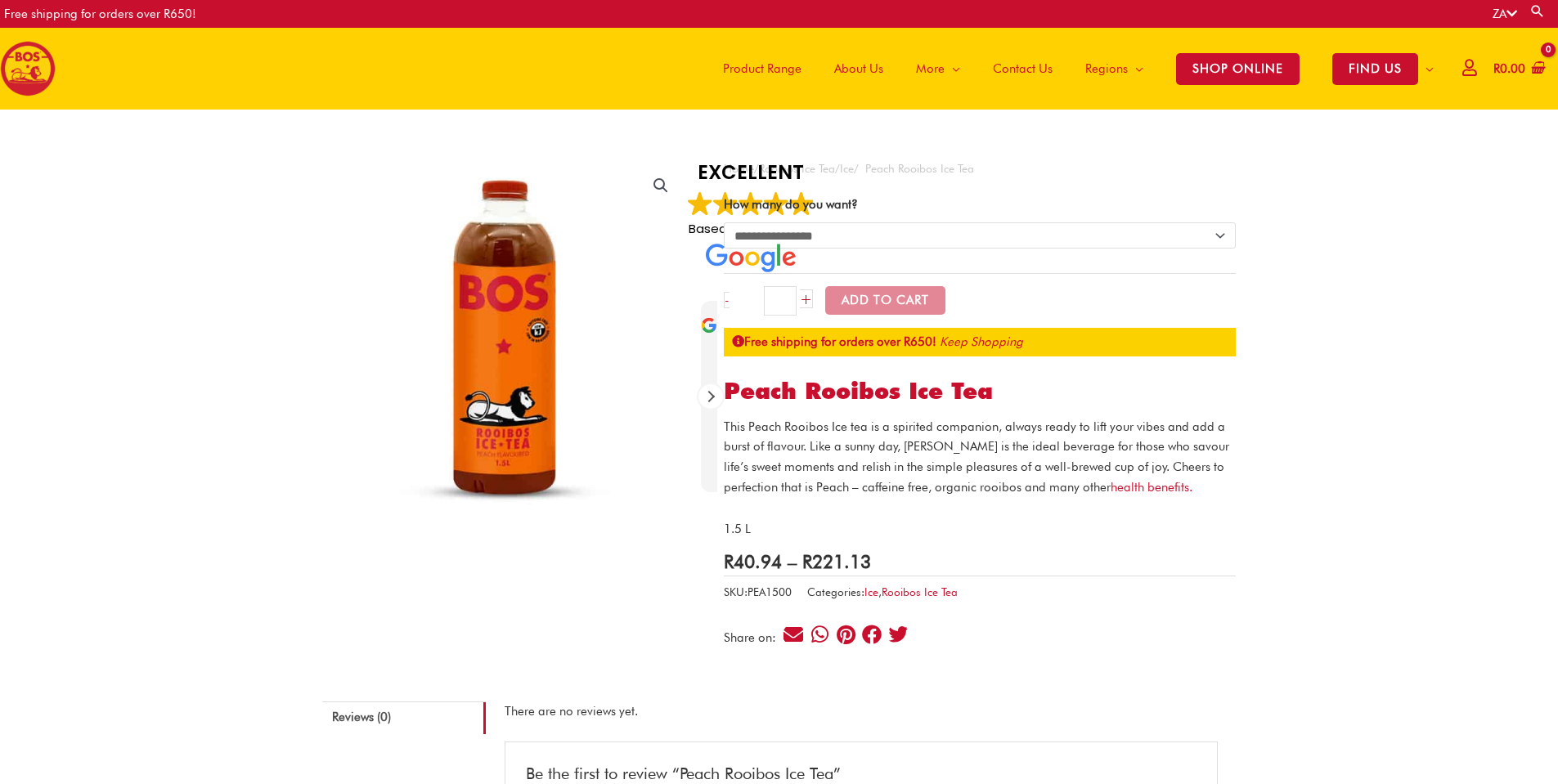
click at [1510, 8] on icon at bounding box center [1511, 13] width 11 height 12
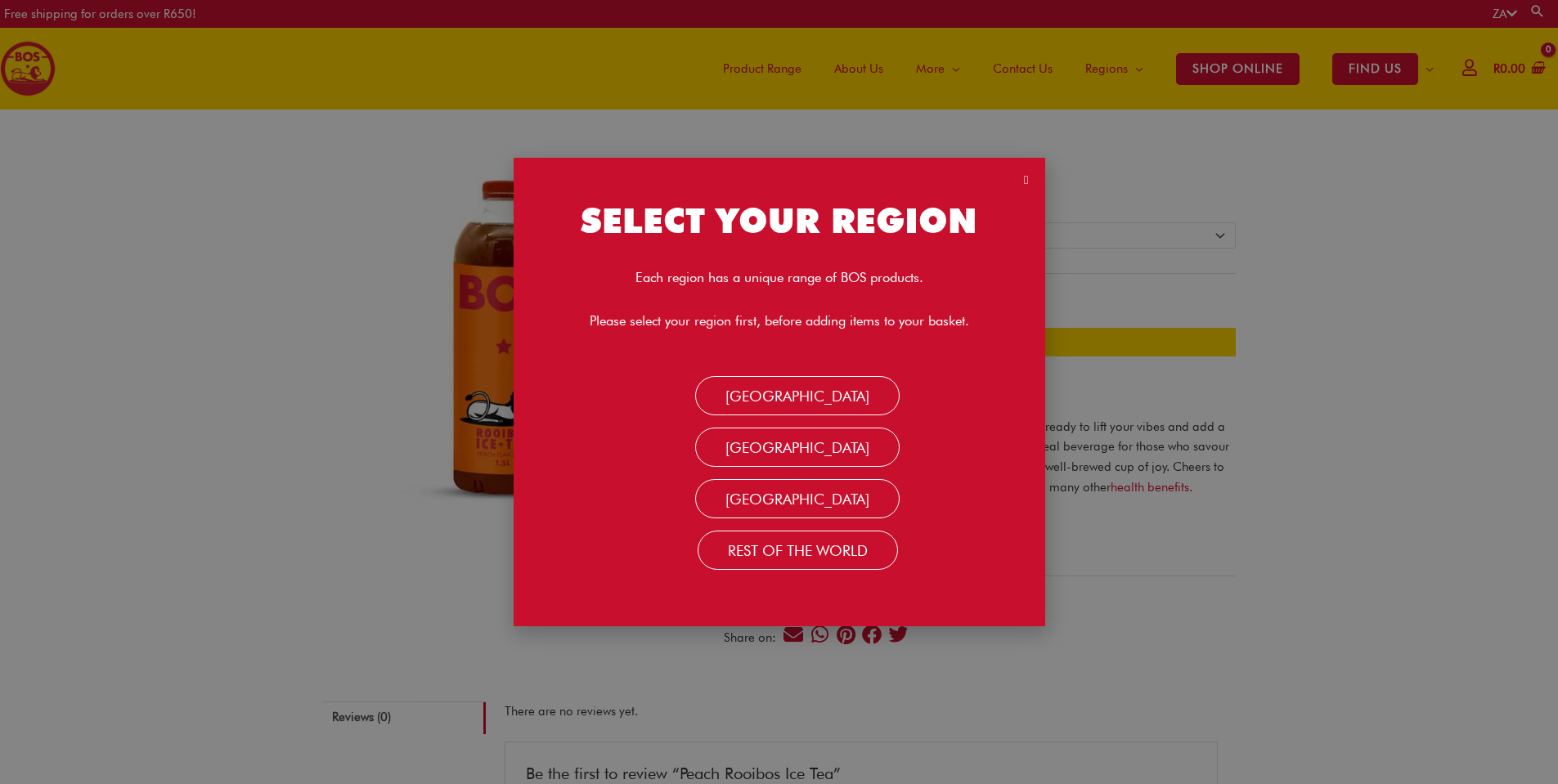
scroll to position [163, 0]
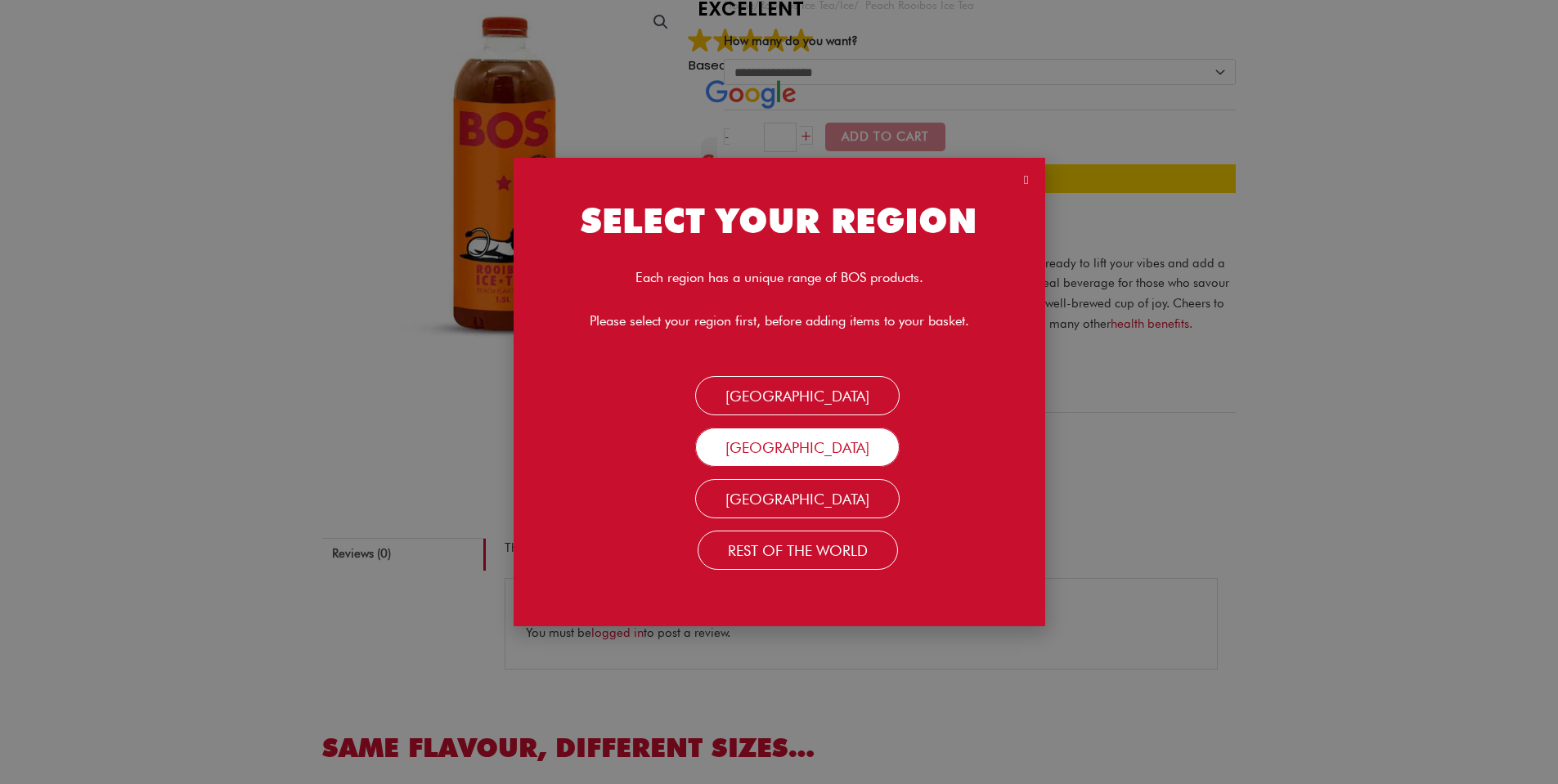
click at [838, 445] on link "France" at bounding box center [797, 447] width 205 height 40
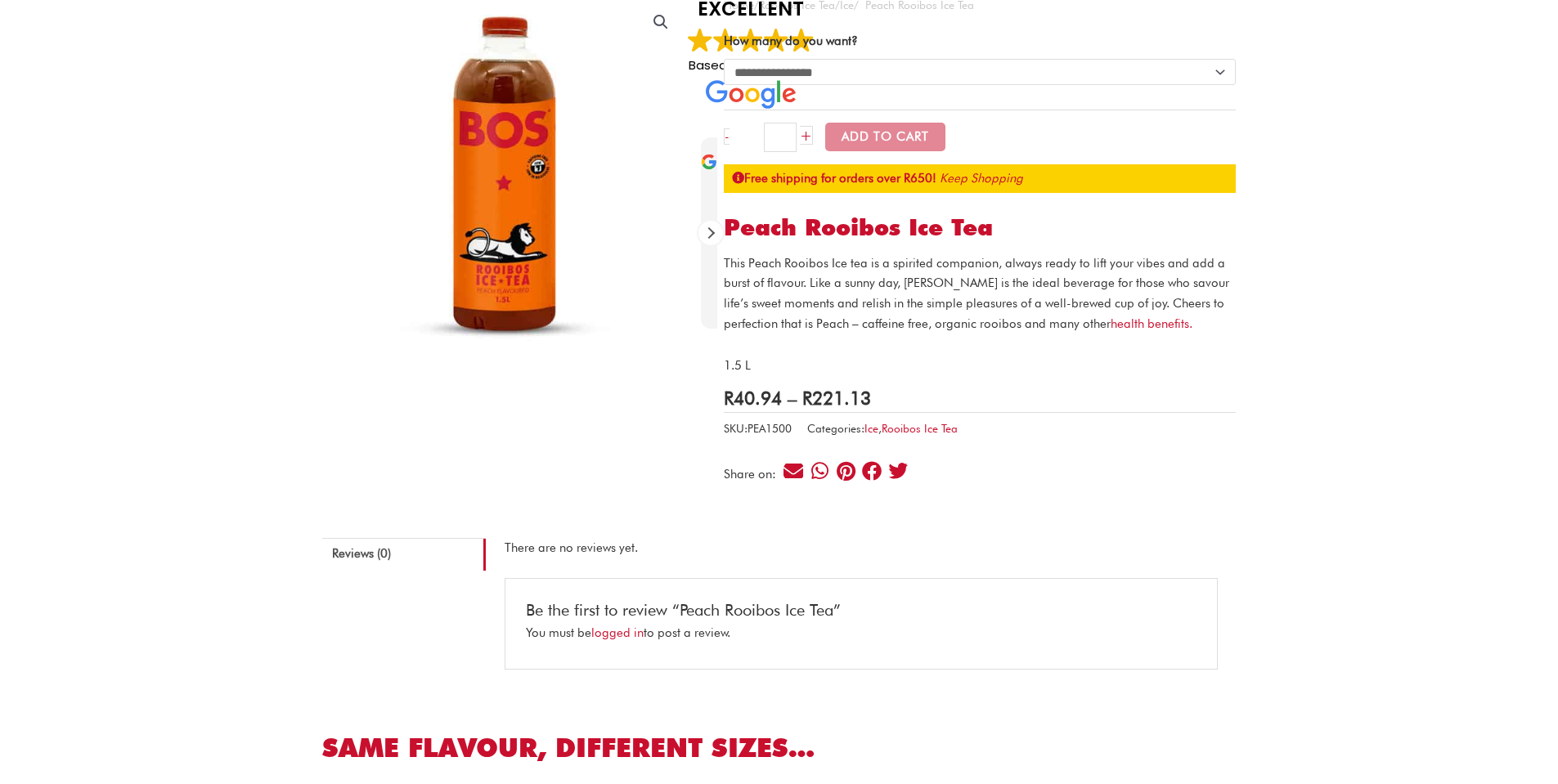
click at [825, 282] on p "This Peach Rooibos Ice tea is a spirited companion, always ready to lift your v…" at bounding box center [979, 294] width 512 height 81
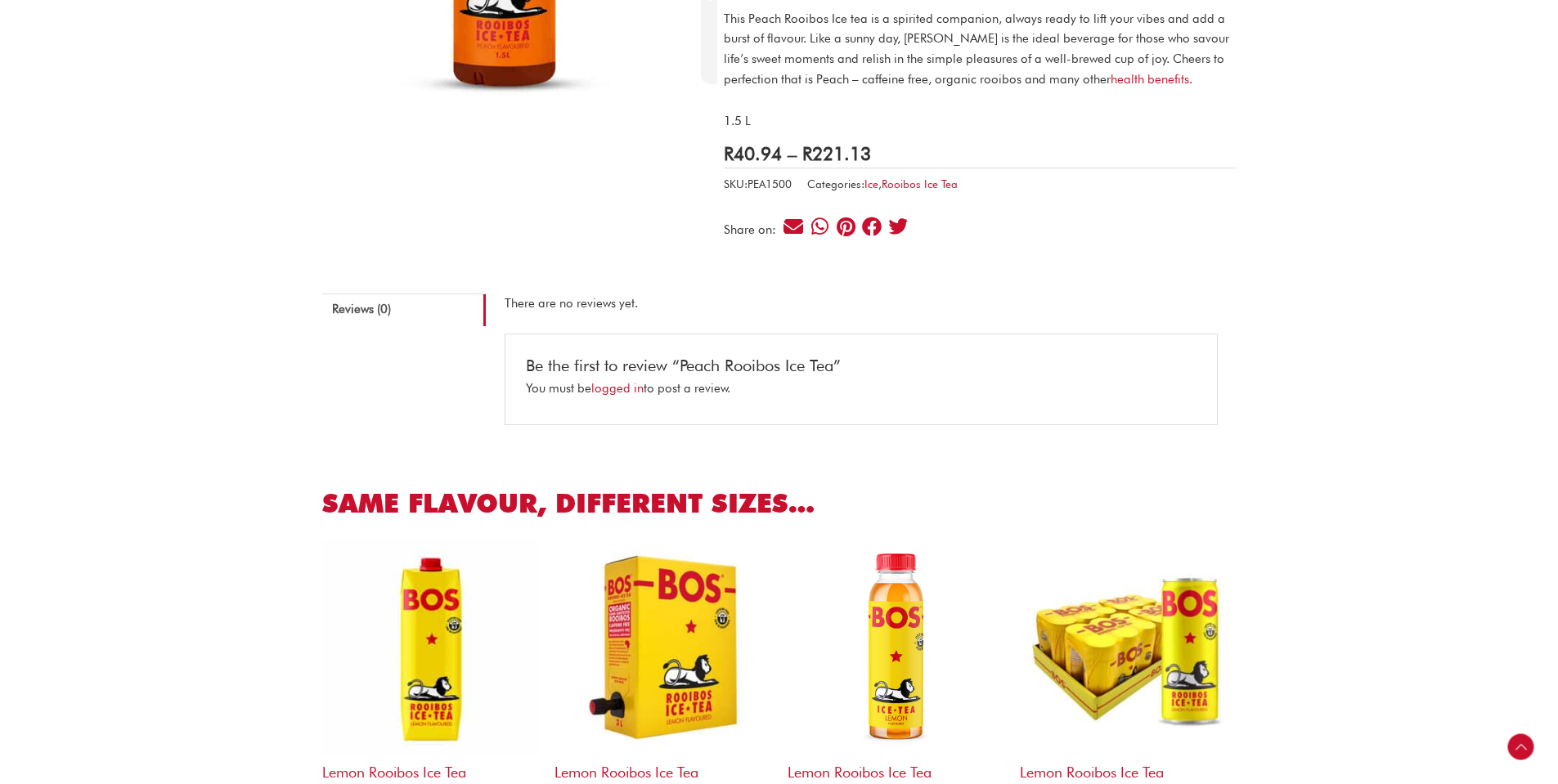
scroll to position [409, 0]
click at [552, 304] on p "There are no reviews yet." at bounding box center [861, 302] width 713 height 20
click at [435, 325] on link "Reviews (0)" at bounding box center [404, 308] width 163 height 32
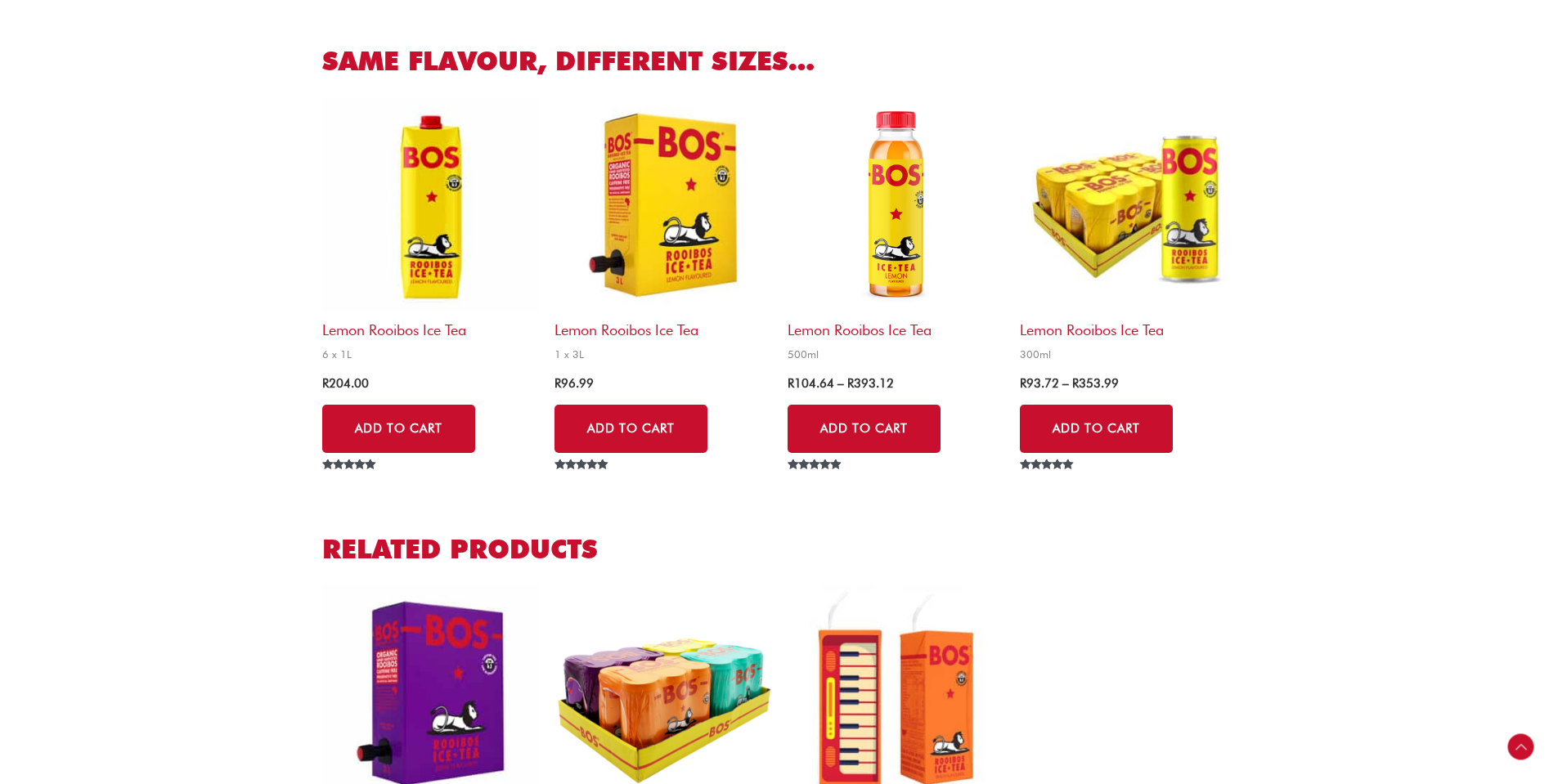
scroll to position [256, 0]
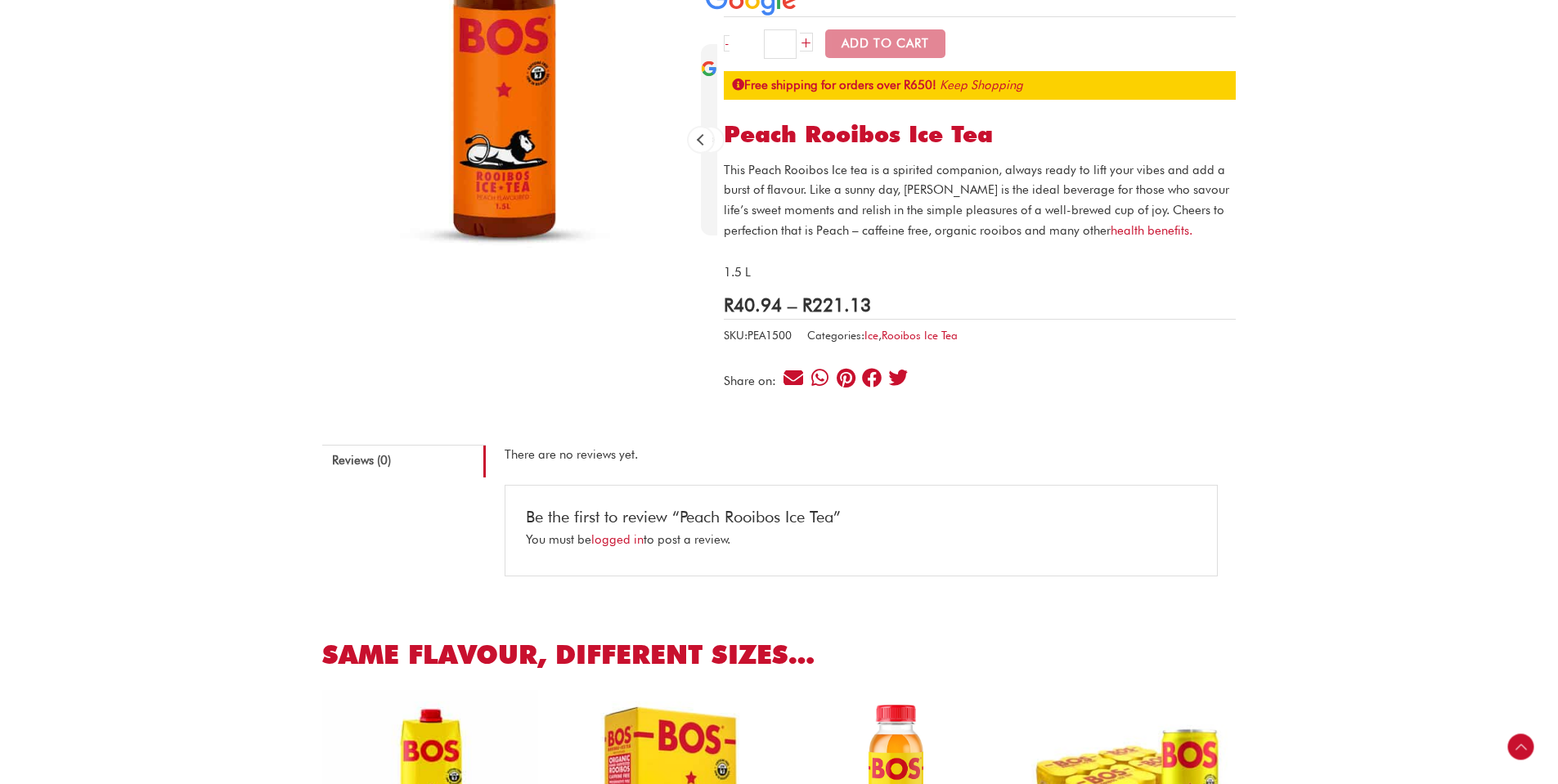
drag, startPoint x: 722, startPoint y: 172, endPoint x: 949, endPoint y: 223, distance: 232.7
click at [949, 223] on div "**********" at bounding box center [779, 741] width 913 height 1679
click at [949, 223] on p "This Peach Rooibos Ice tea is a spirited companion, always ready to lift your v…" at bounding box center [979, 200] width 512 height 81
drag, startPoint x: 1047, startPoint y: 234, endPoint x: 727, endPoint y: 167, distance: 326.9
click at [727, 167] on p "This Peach Rooibos Ice tea is a spirited companion, always ready to lift your v…" at bounding box center [979, 200] width 512 height 81
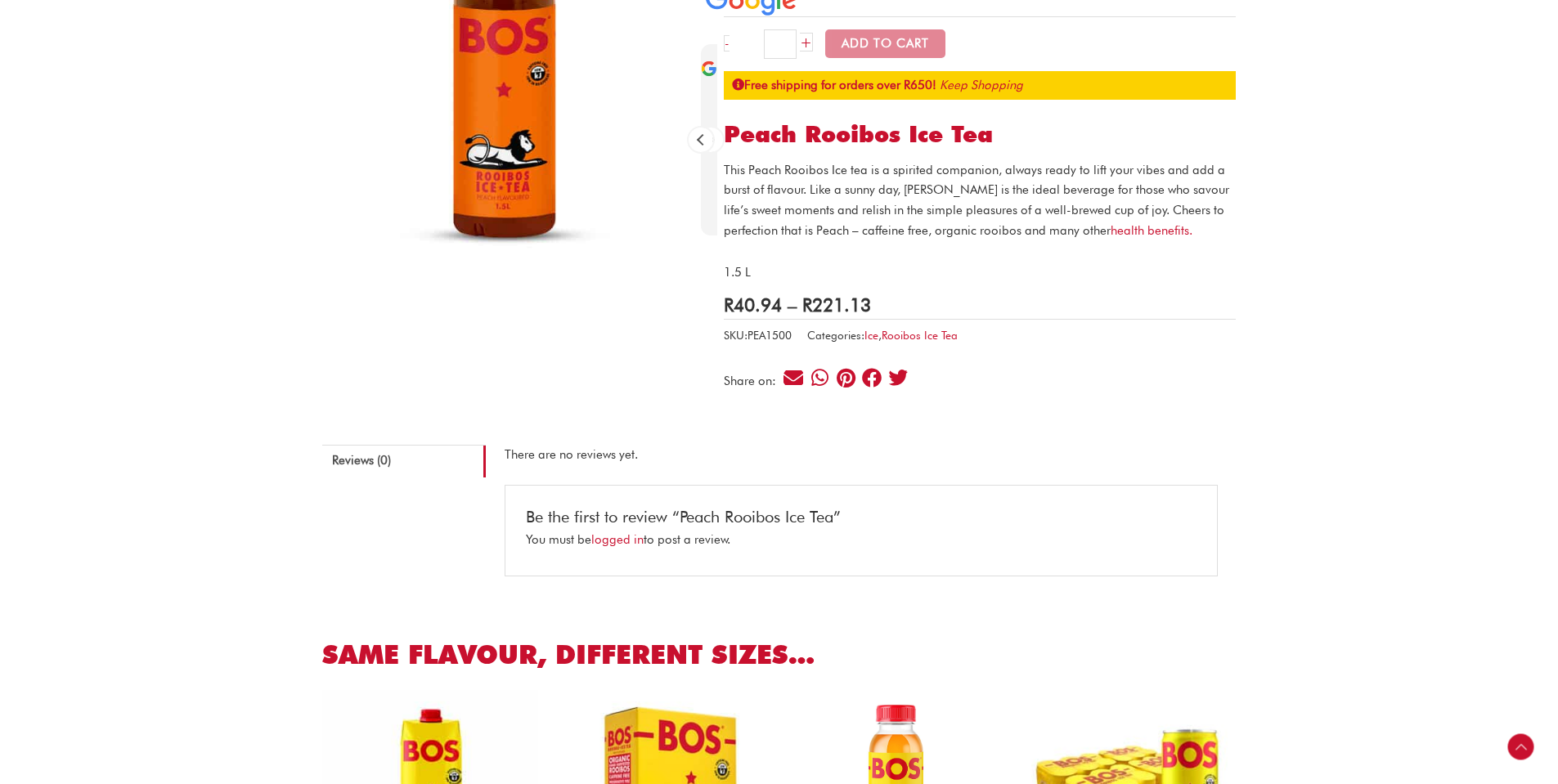
click at [724, 140] on div at bounding box center [724, 140] width 0 height 0
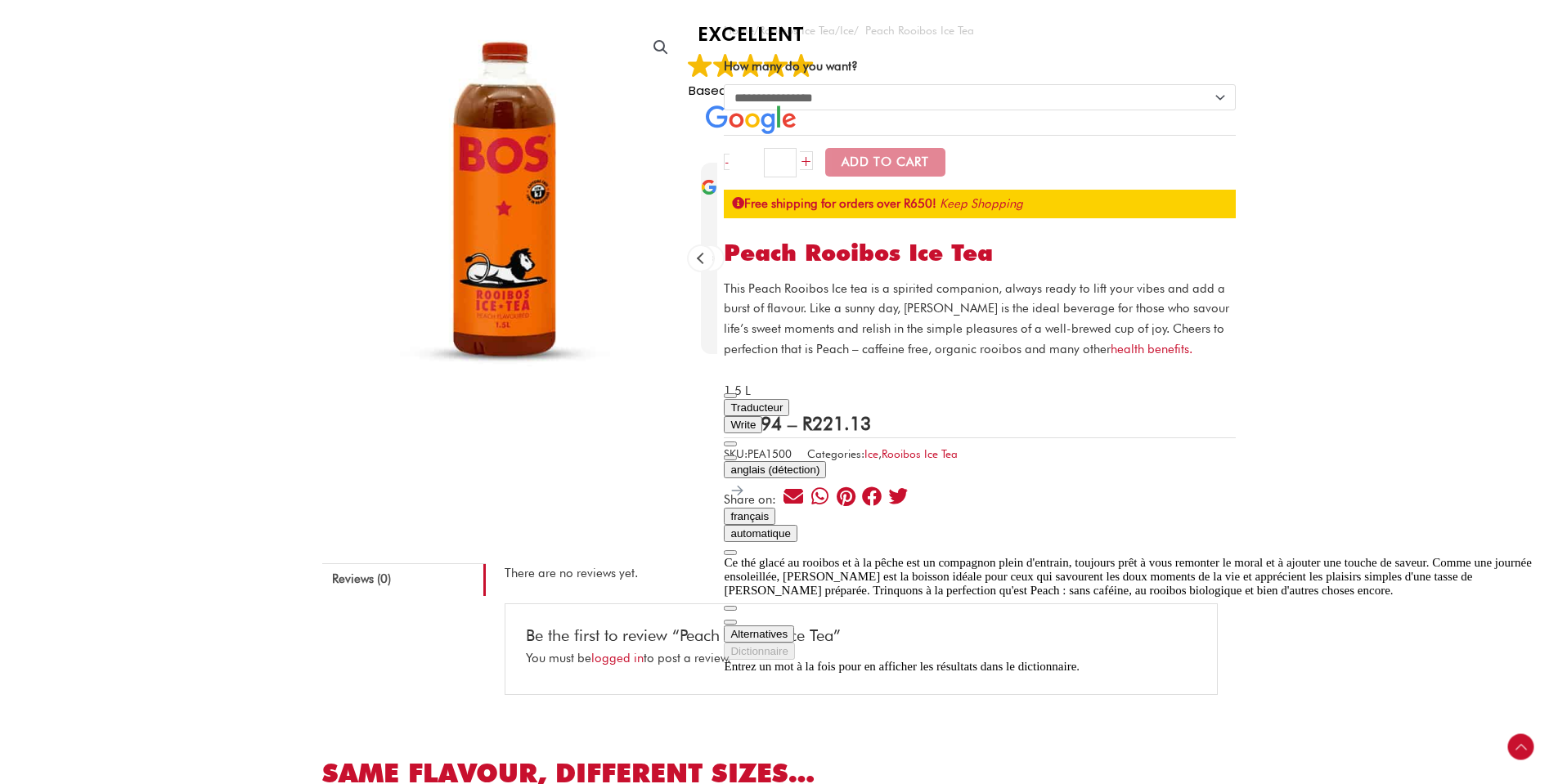
scroll to position [11, 0]
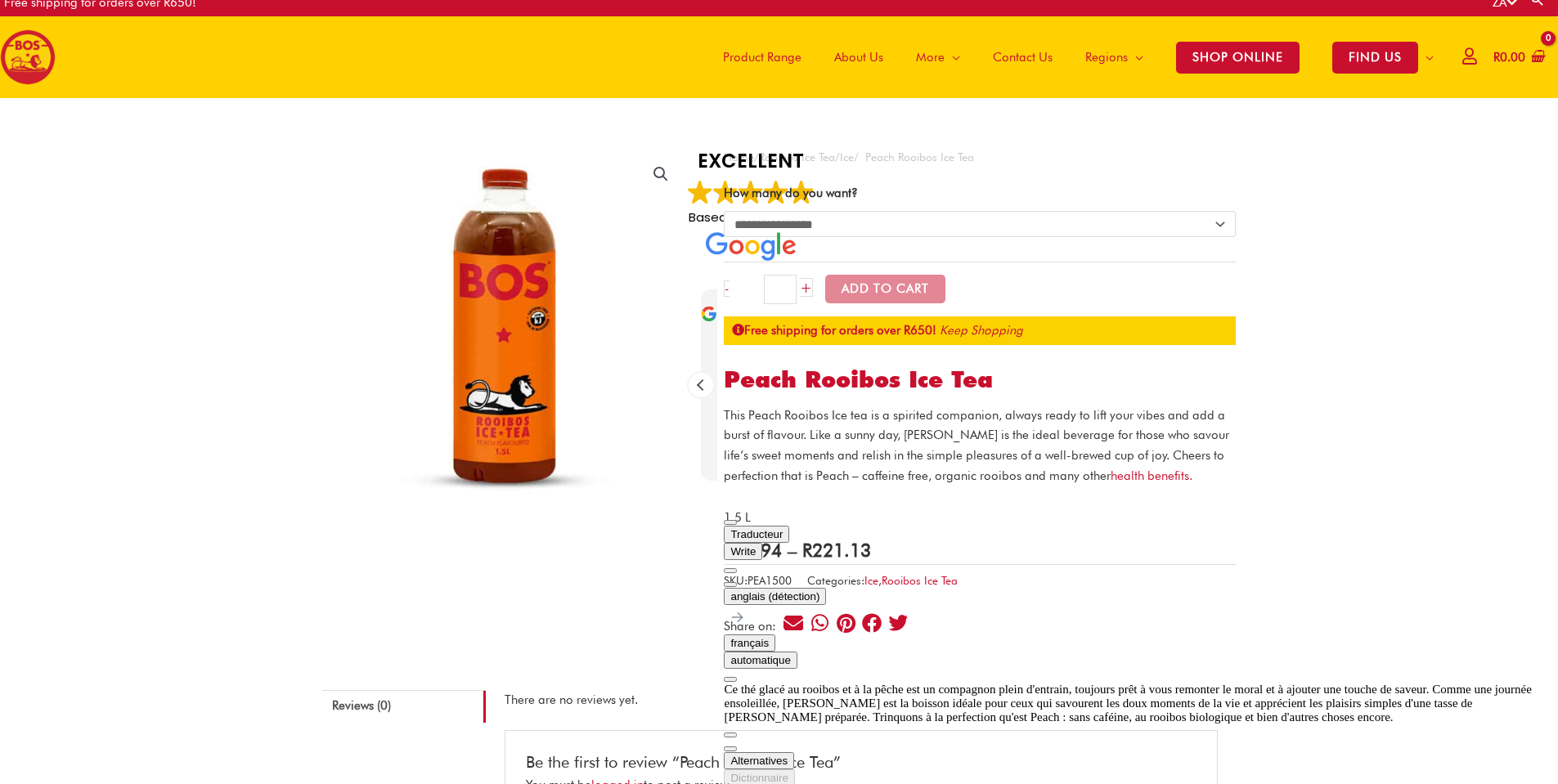
click at [960, 682] on div "Ce thé glacé au rooibos et à la pêche est un compagnon plein d'entrain, toujour…" at bounding box center [1141, 702] width 834 height 41
drag, startPoint x: 751, startPoint y: 623, endPoint x: 804, endPoint y: 635, distance: 54.3
click at [804, 682] on div "Ce thé glacé au rooibos et à la pêche est un compagnon plein d'entrain, toujour…" at bounding box center [1141, 702] width 834 height 41
click at [808, 682] on div "Ce thé glacé au rooibos et à la pêche est un compagnon plein d'entrain, toujour…" at bounding box center [1141, 702] width 834 height 41
click at [730, 749] on span "button" at bounding box center [730, 749] width 0 height 0
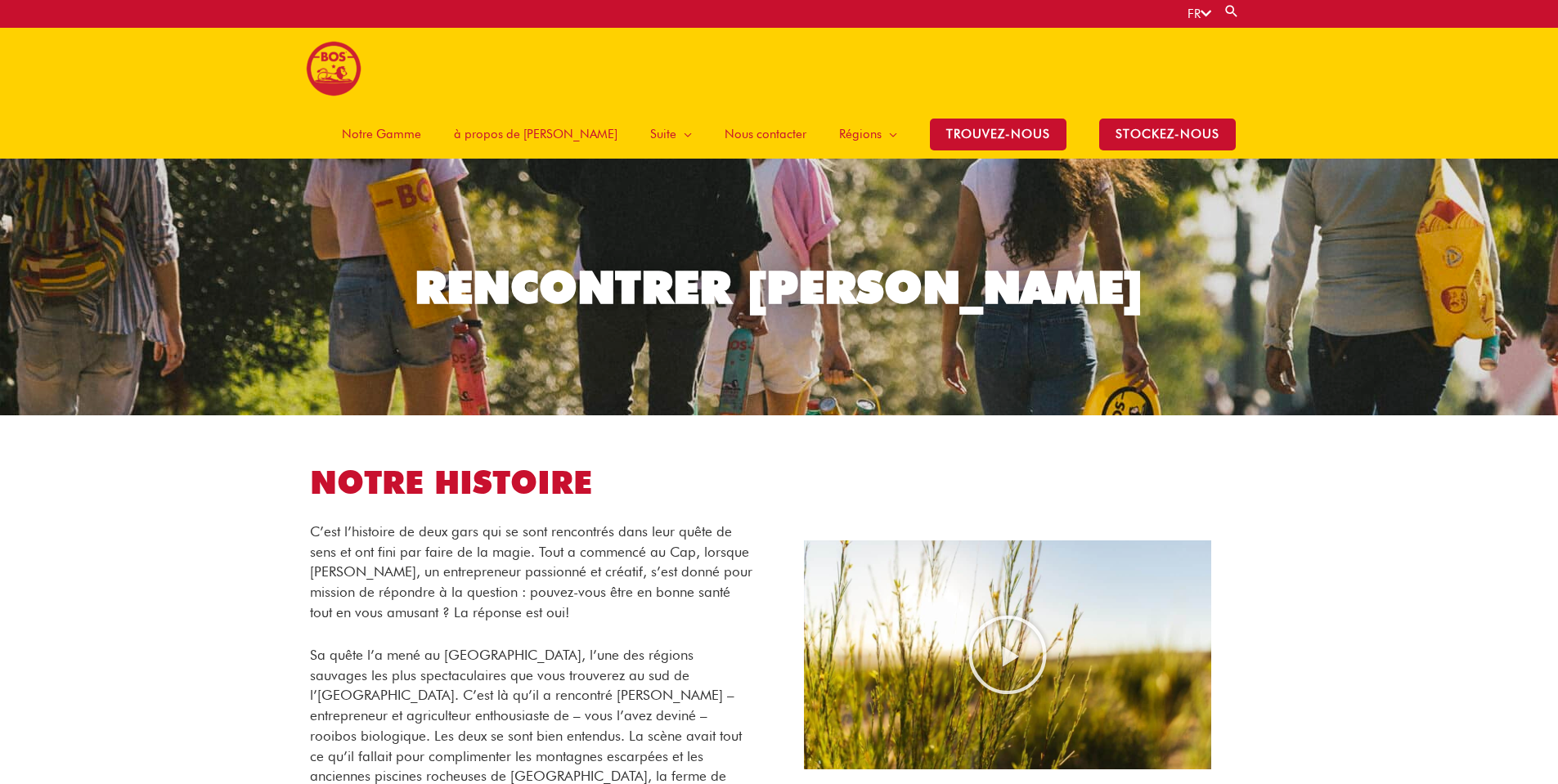
click at [411, 110] on link "Notre Gamme" at bounding box center [382, 134] width 112 height 49
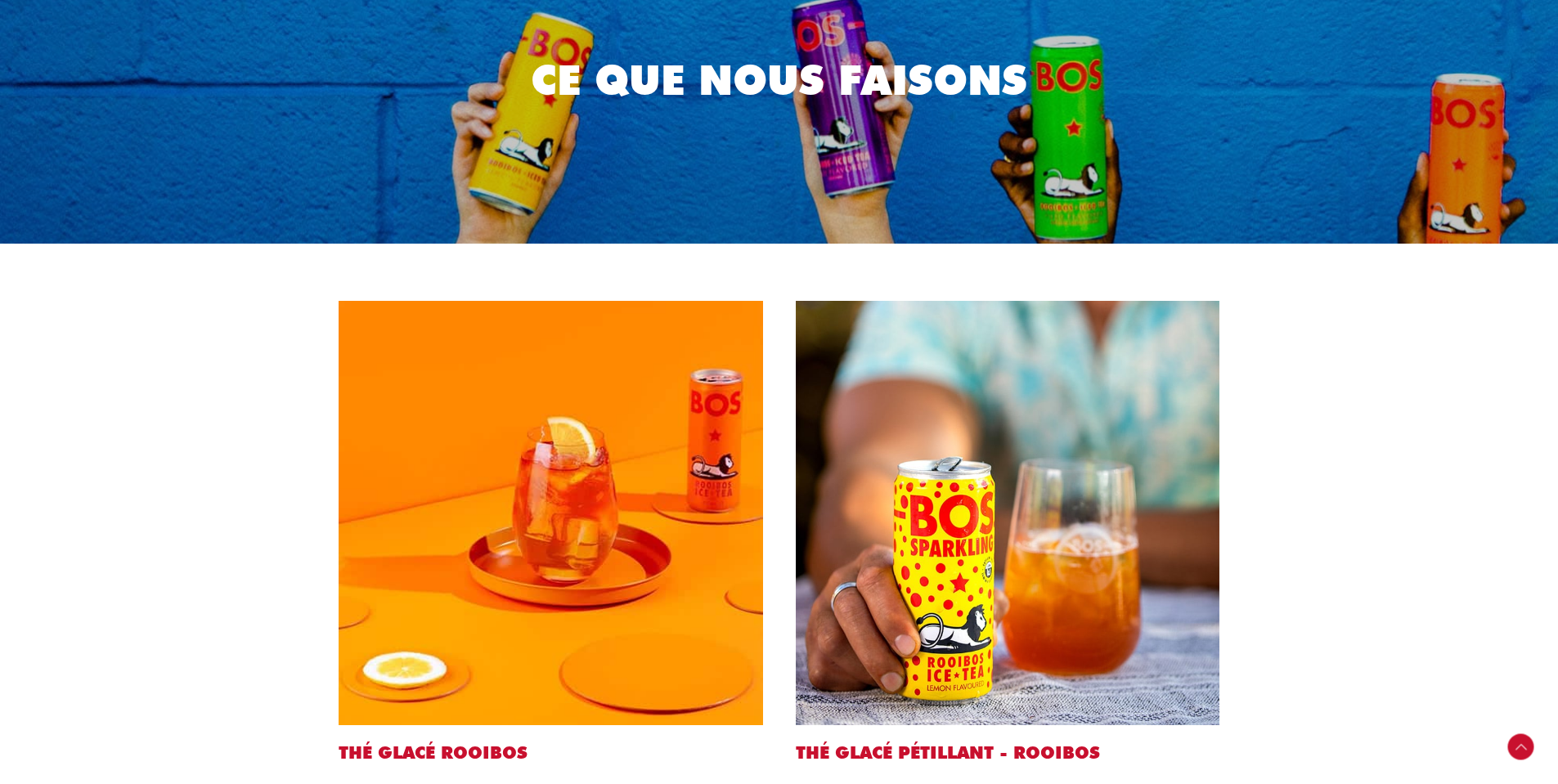
scroll to position [409, 0]
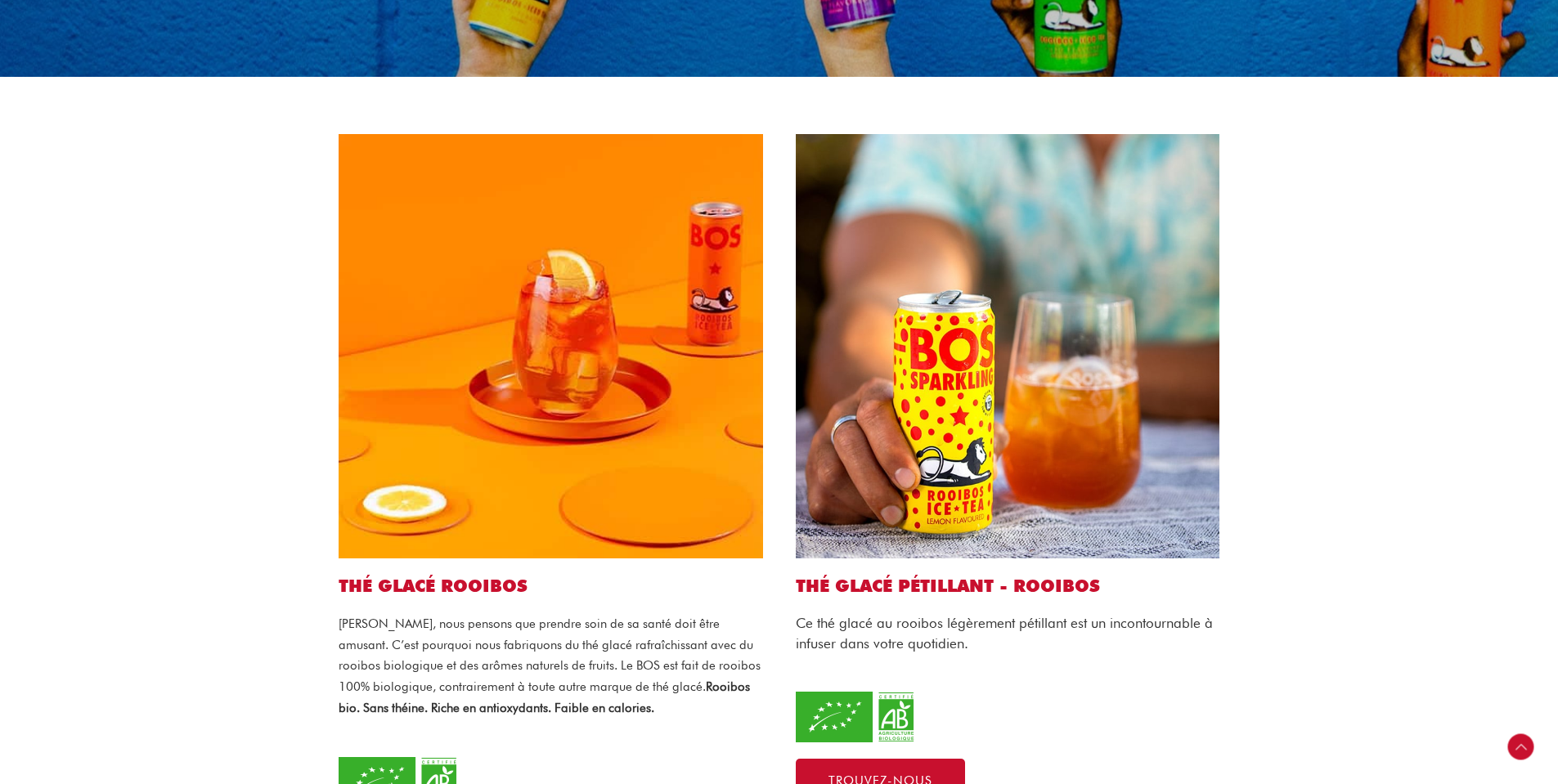
drag, startPoint x: 396, startPoint y: 729, endPoint x: 447, endPoint y: 751, distance: 55.5
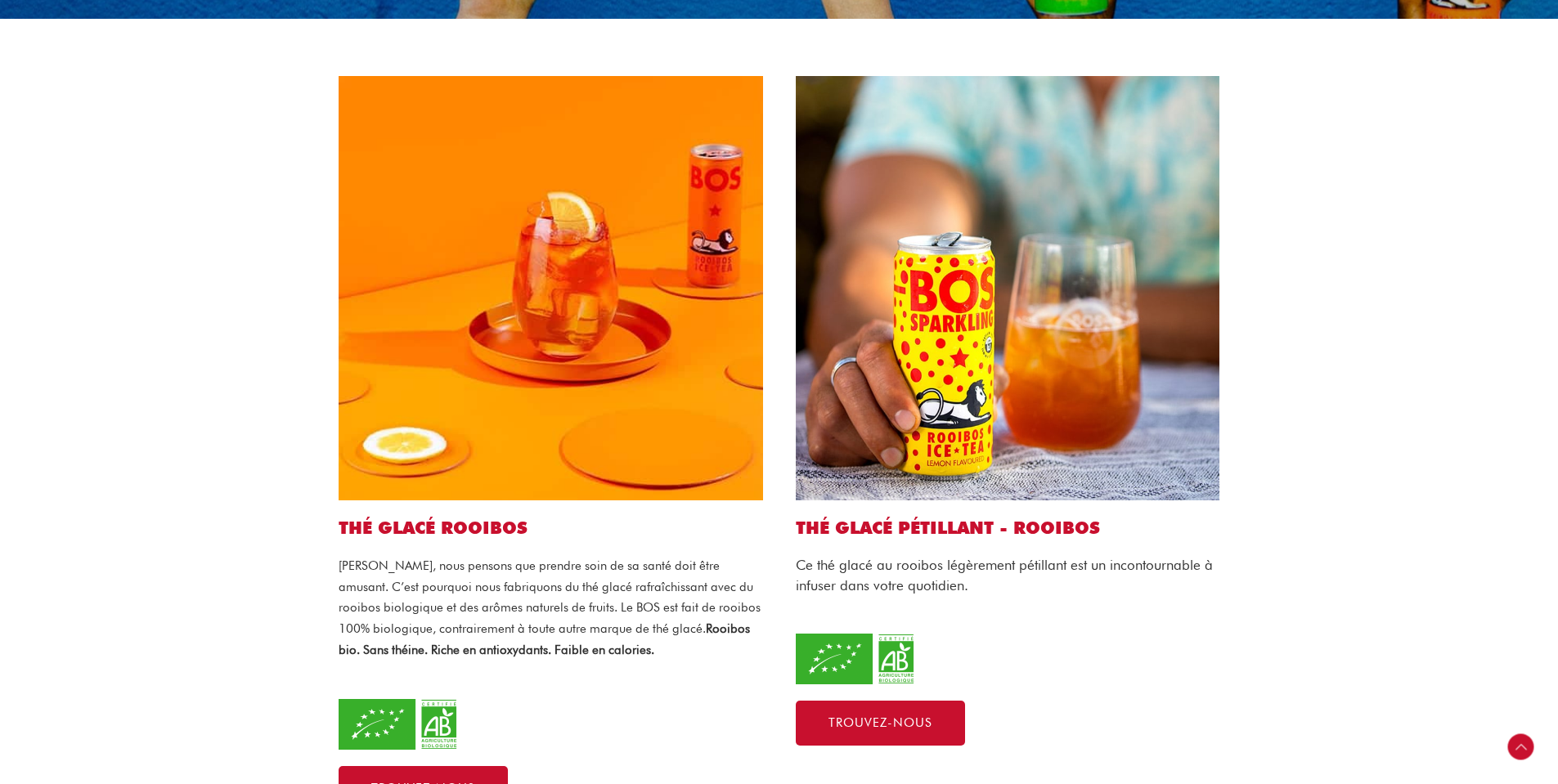
scroll to position [245, 0]
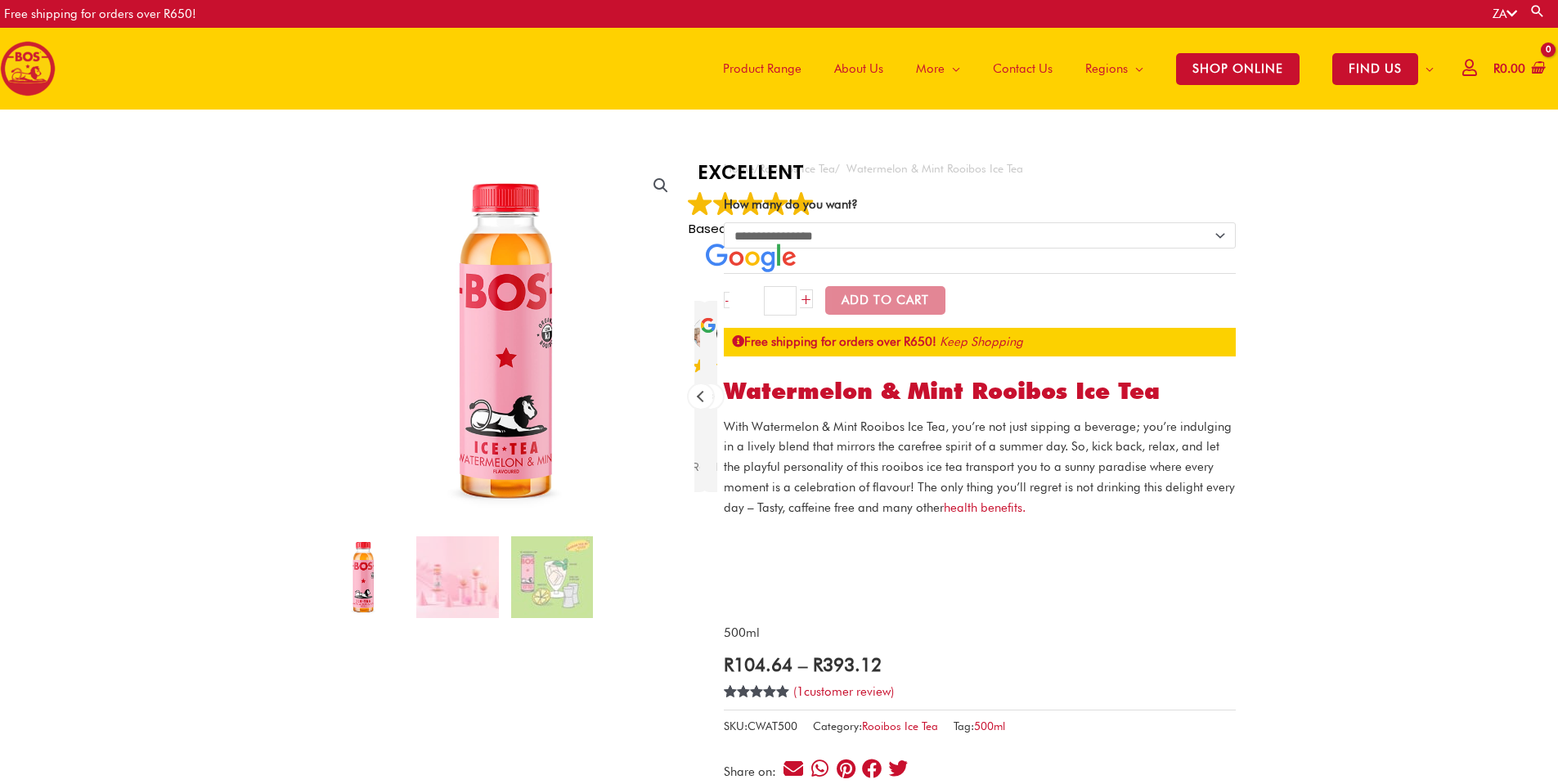
click at [833, 402] on h1 "Watermelon & Mint Rooibos Ice Tea" at bounding box center [979, 392] width 512 height 28
click at [724, 407] on div at bounding box center [724, 407] width 0 height 0
